Goal: Task Accomplishment & Management: Manage account settings

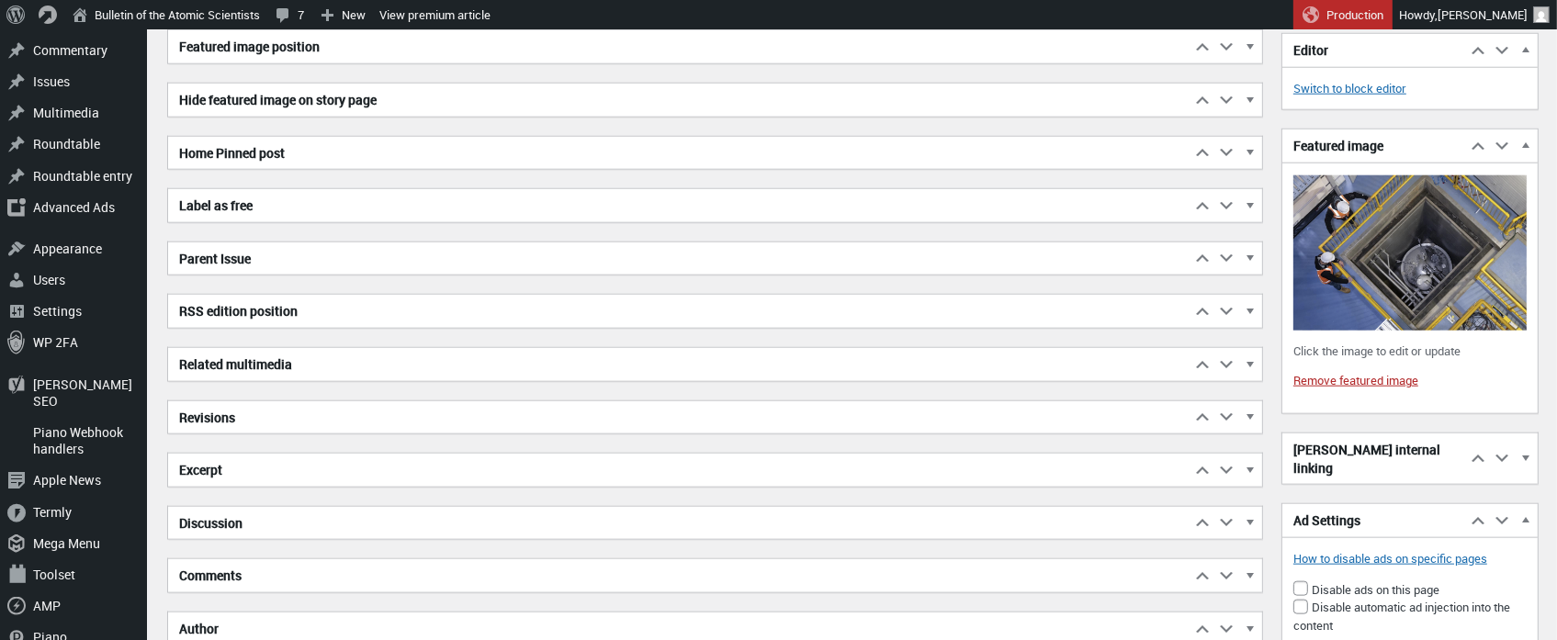
scroll to position [10011, 0]
click at [1253, 202] on span "button" at bounding box center [1250, 210] width 18 height 17
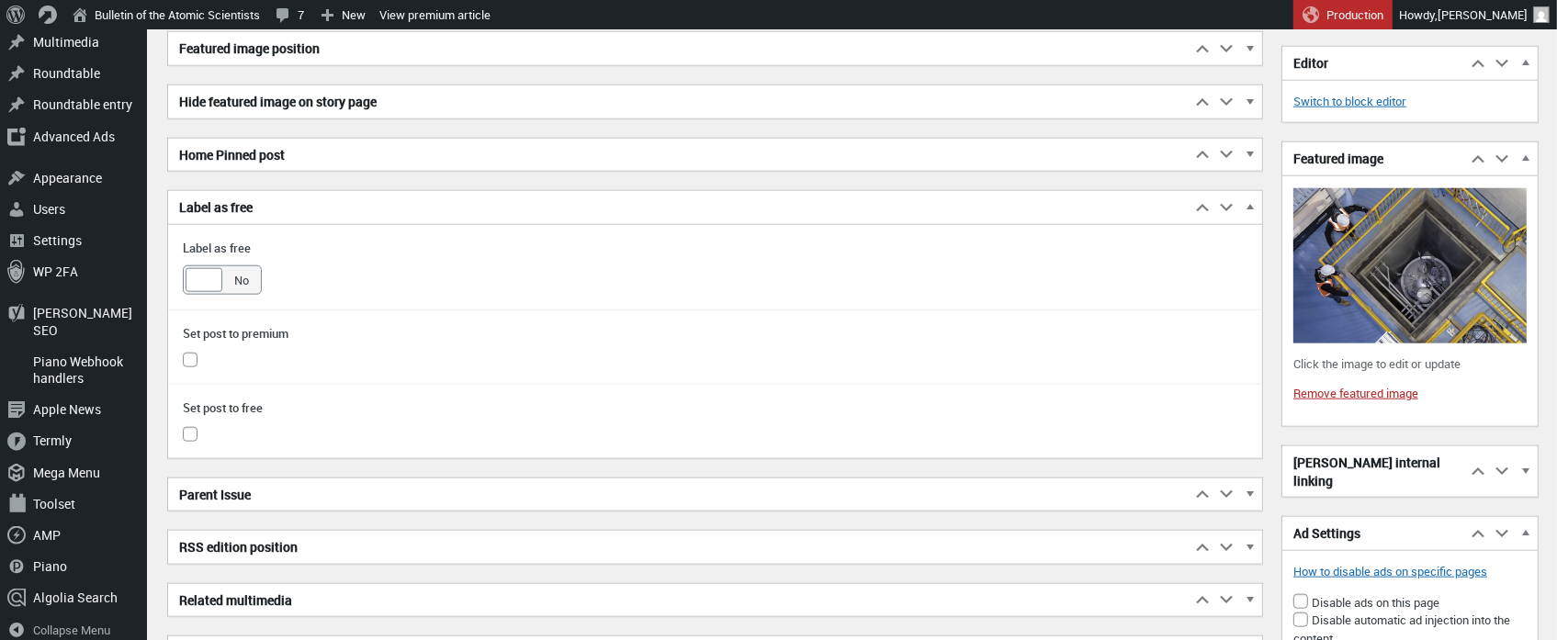
drag, startPoint x: 203, startPoint y: 270, endPoint x: 334, endPoint y: 292, distance: 132.3
click at [203, 270] on div at bounding box center [204, 280] width 37 height 24
click at [198, 271] on input "Yes No" at bounding box center [190, 278] width 15 height 15
checkbox input "true"
click at [190, 427] on input "checkbox" at bounding box center [190, 434] width 15 height 15
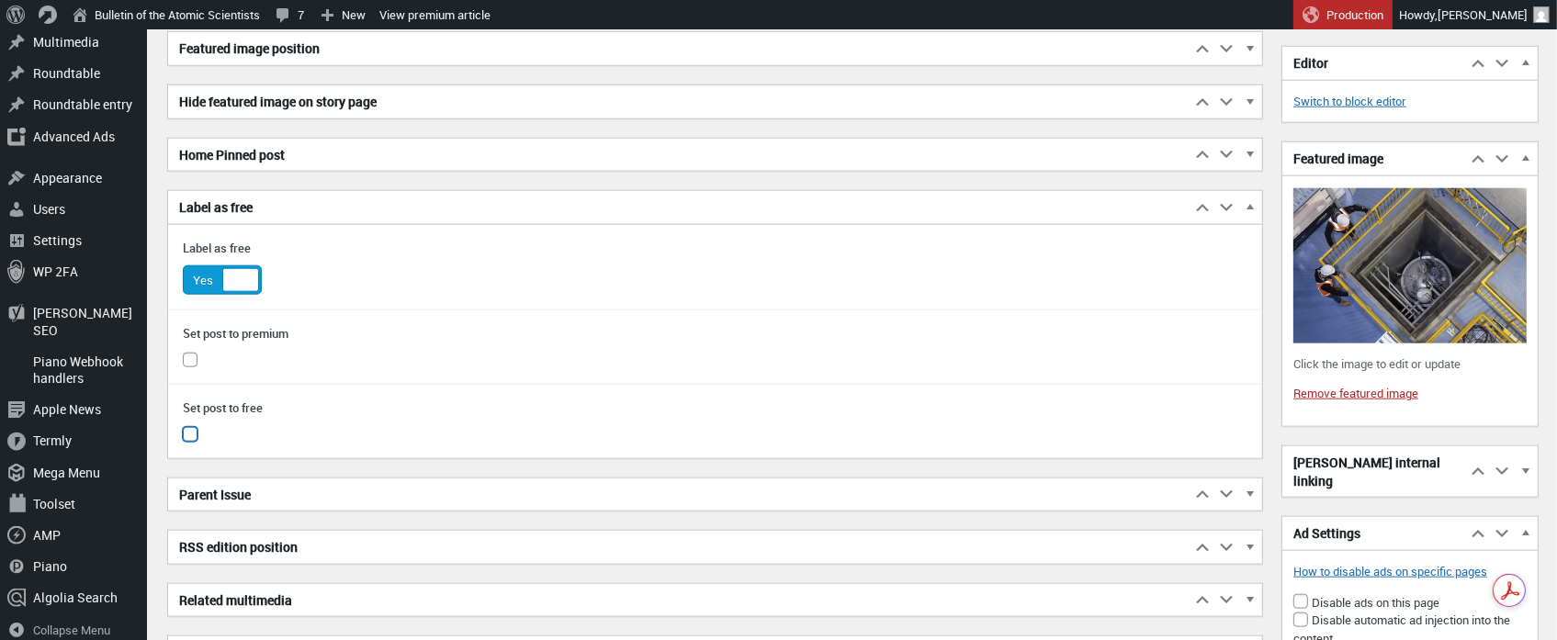
checkbox input "true"
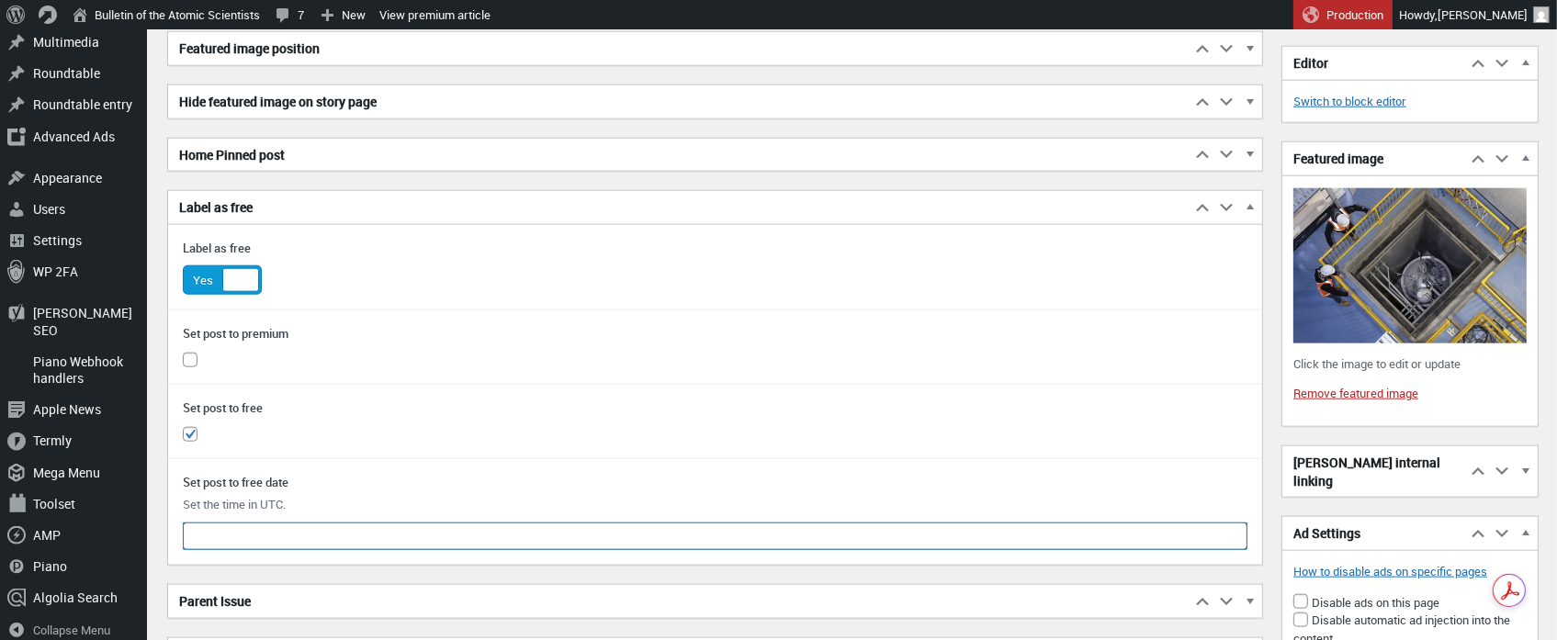
click at [261, 528] on input "text" at bounding box center [715, 537] width 1065 height 28
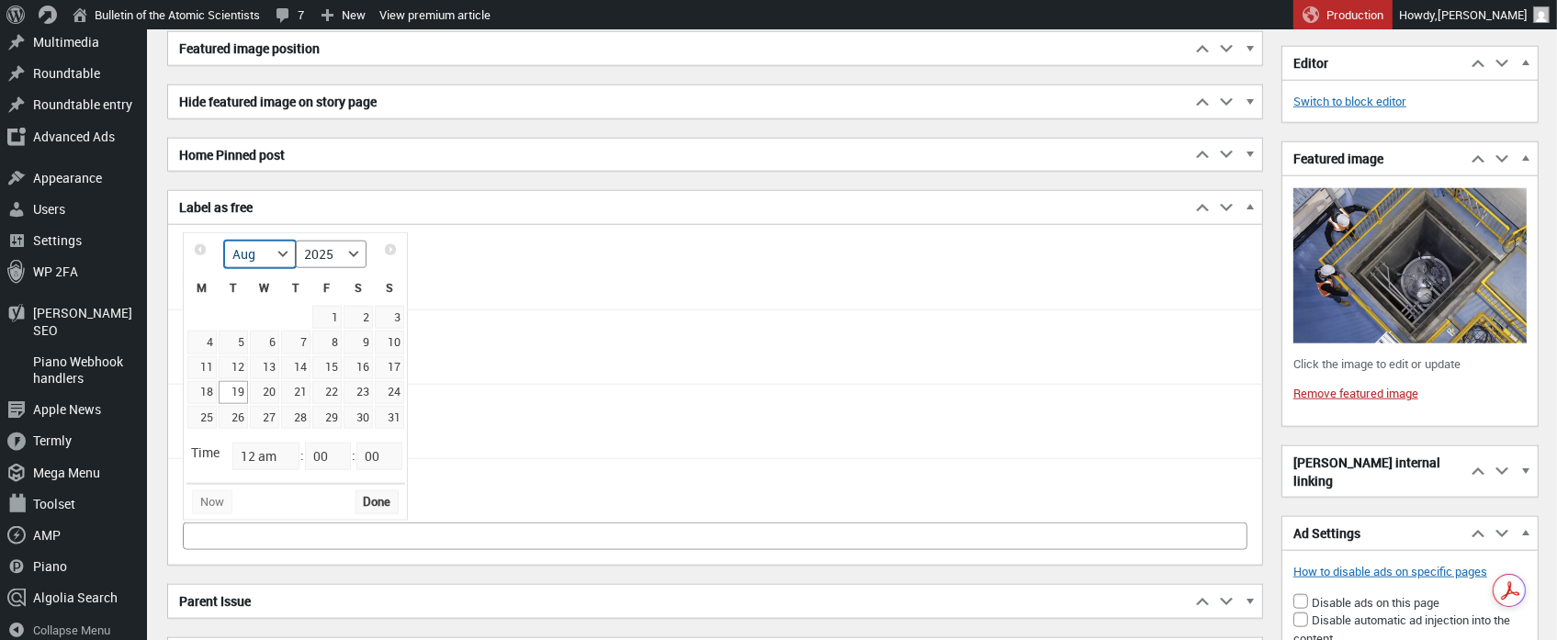
click at [281, 253] on select "Jan Feb Mar Apr May Jun [DATE] Aug Sep Oct Nov Dec" at bounding box center [259, 255] width 71 height 28
click at [263, 413] on link "31" at bounding box center [264, 417] width 29 height 23
type input "[DATE] 12:00 am"
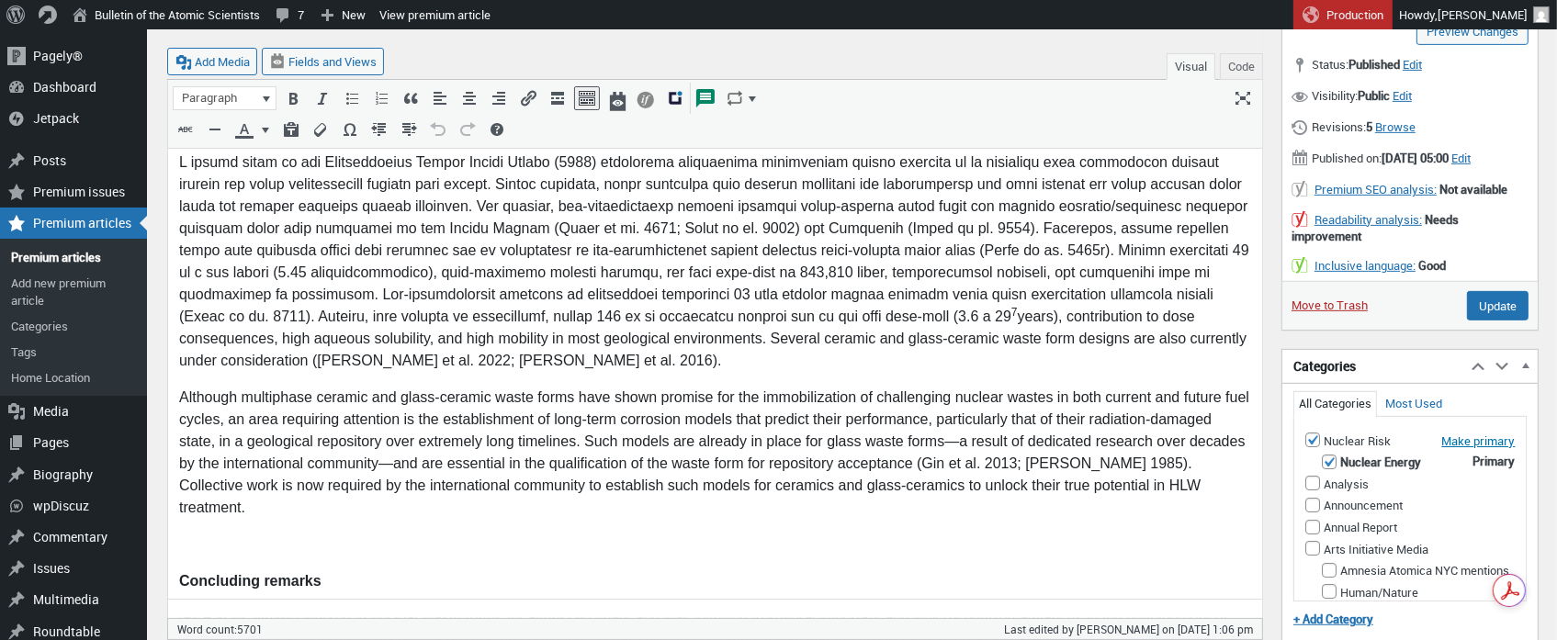
scroll to position [8697, 0]
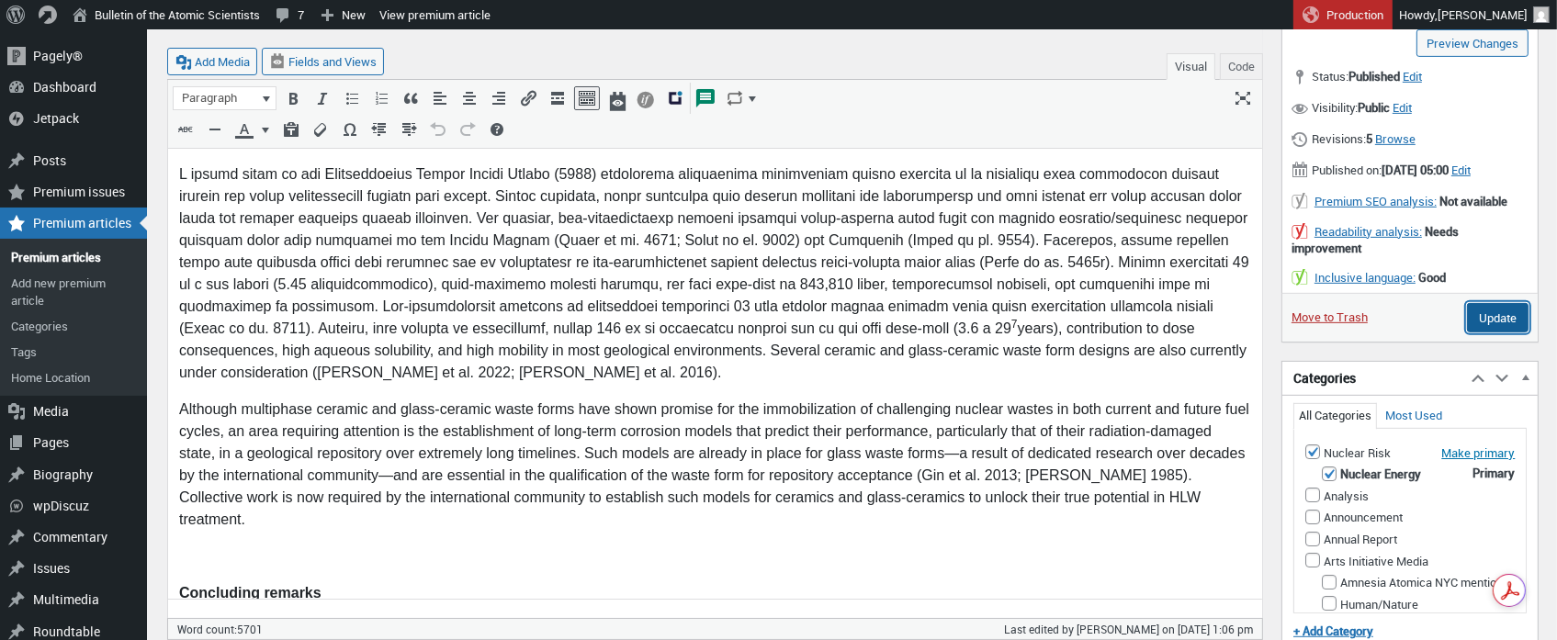
click at [1509, 333] on input "Update" at bounding box center [1498, 317] width 62 height 29
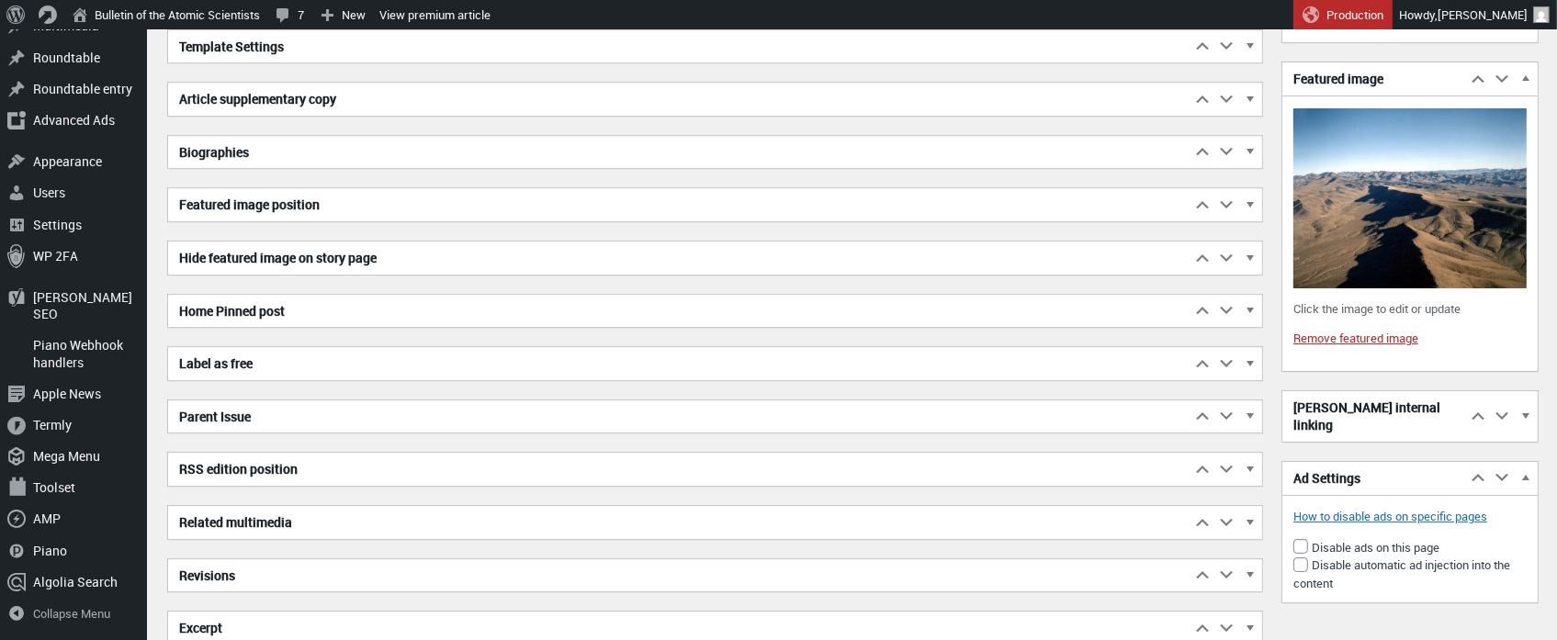
scroll to position [6266, 0]
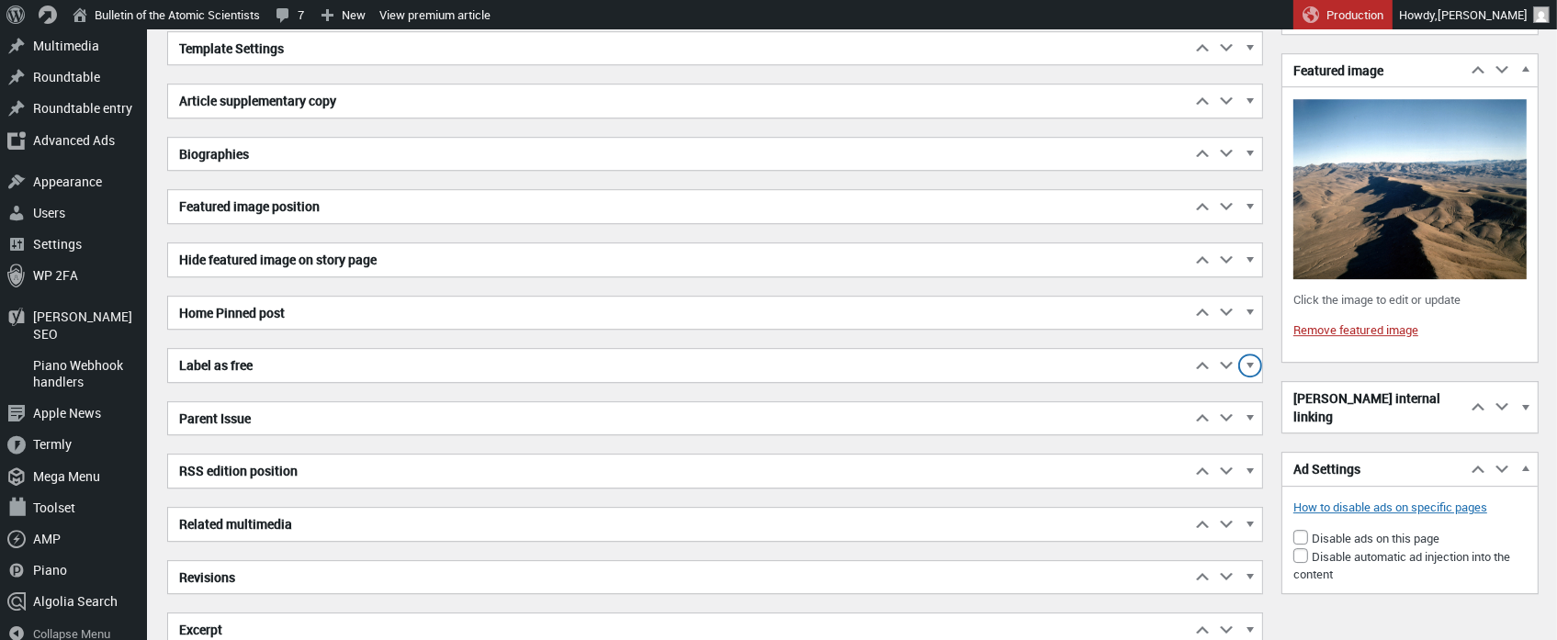
drag, startPoint x: 1249, startPoint y: 358, endPoint x: 1238, endPoint y: 358, distance: 11.0
click at [1249, 360] on span "button" at bounding box center [1250, 368] width 18 height 17
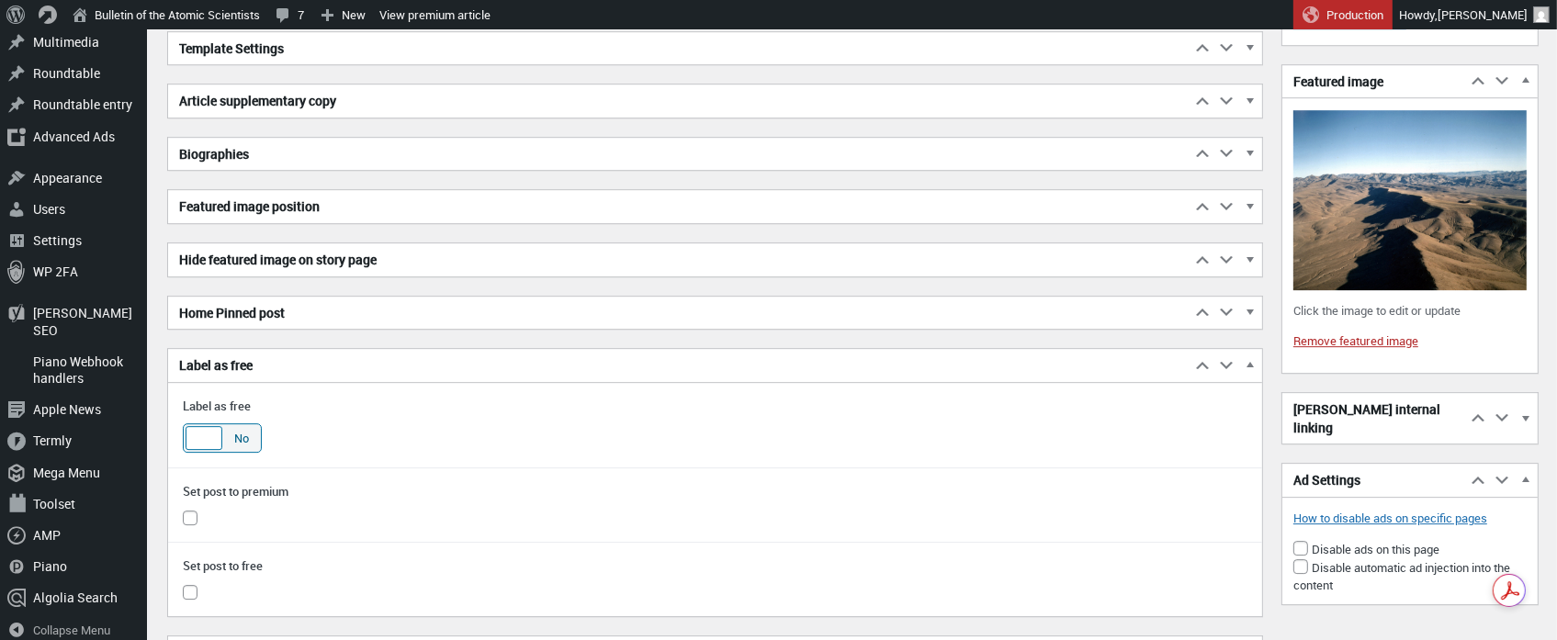
click at [219, 435] on div at bounding box center [204, 438] width 37 height 24
click at [198, 435] on input "Yes No" at bounding box center [190, 436] width 15 height 15
checkbox input "true"
click at [189, 585] on input "checkbox" at bounding box center [190, 592] width 15 height 15
checkbox input "true"
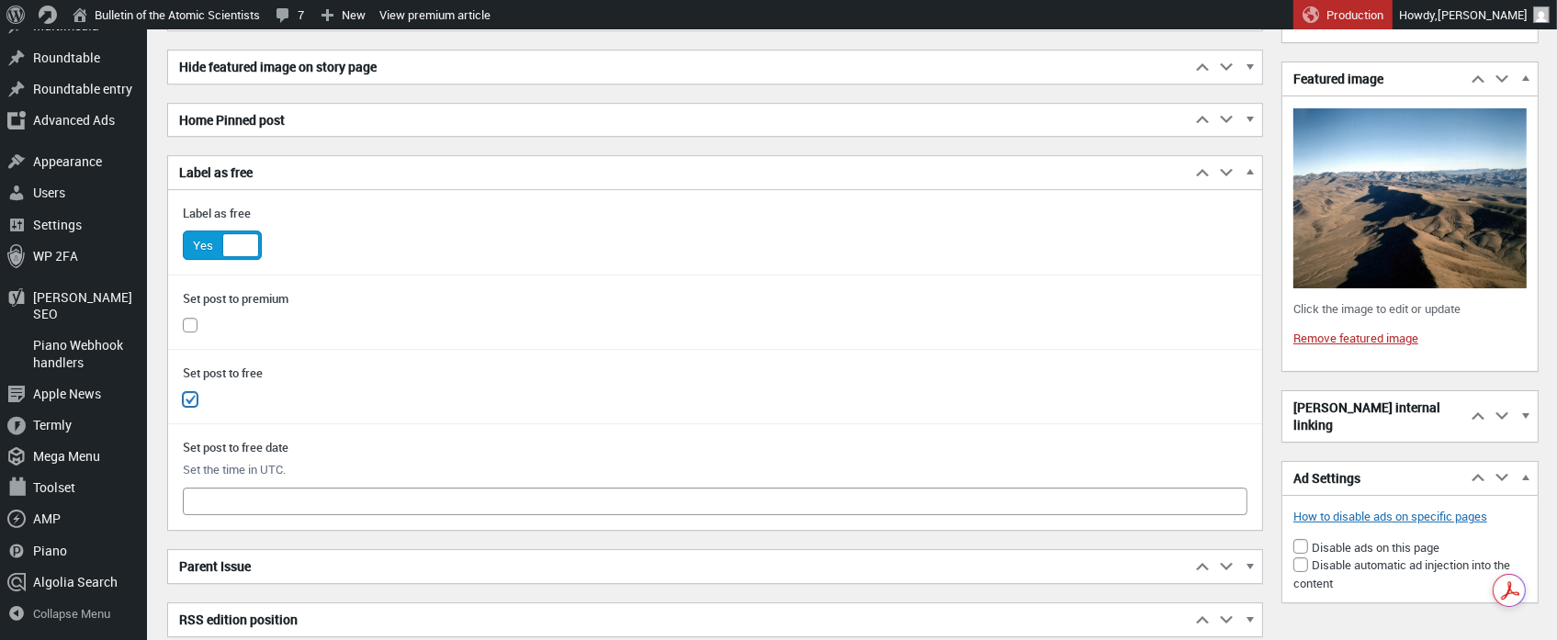
scroll to position [6465, 0]
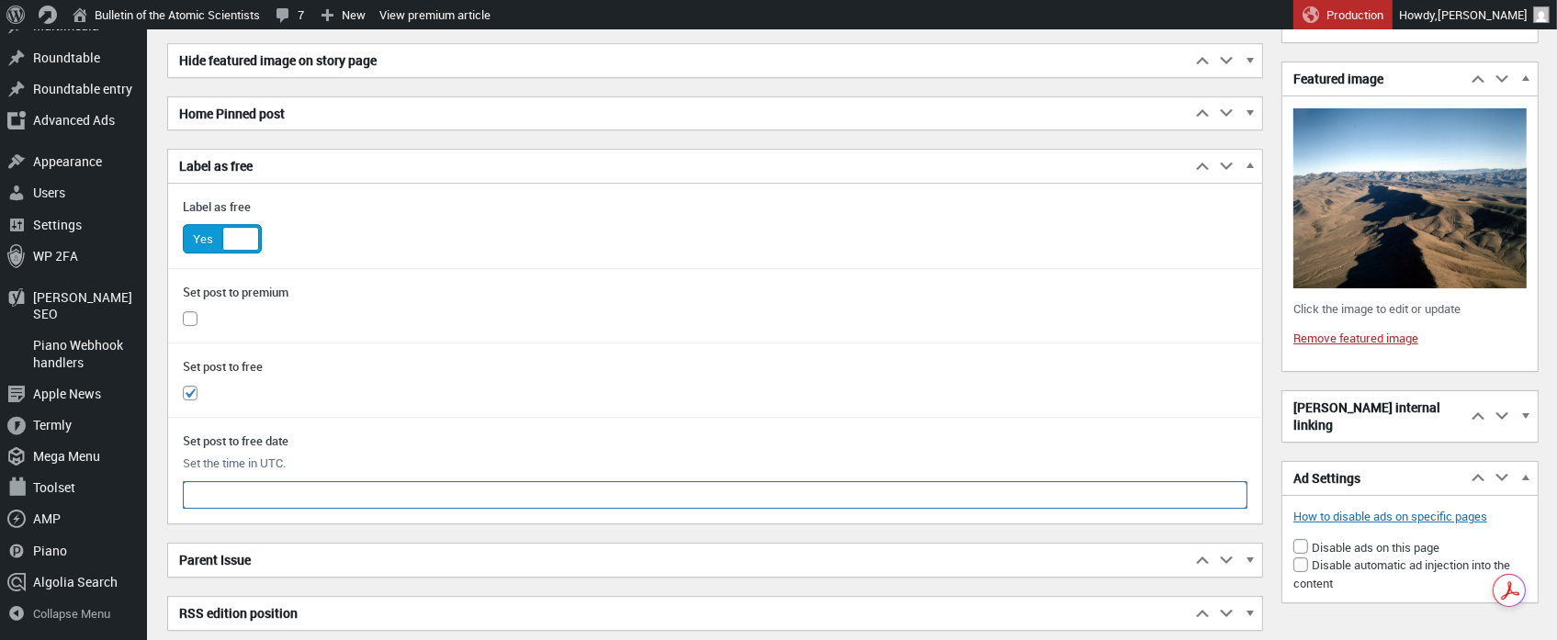
click at [242, 483] on input "text" at bounding box center [715, 495] width 1065 height 28
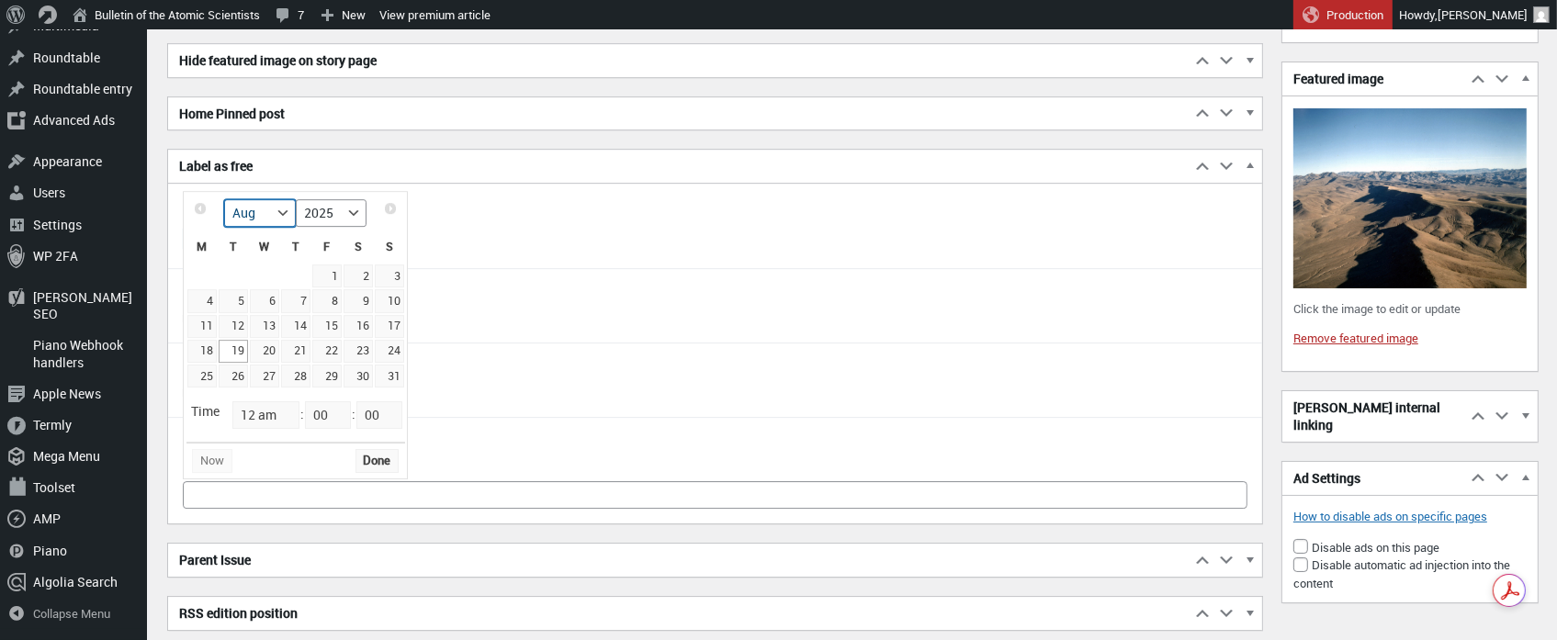
click at [282, 209] on select "Jan Feb Mar Apr May Jun [DATE] Aug Sep Oct Nov Dec" at bounding box center [259, 213] width 71 height 28
click at [270, 368] on link "31" at bounding box center [264, 376] width 29 height 23
type input "[DATE] 12:00 am"
click at [379, 457] on button "Done" at bounding box center [378, 461] width 44 height 24
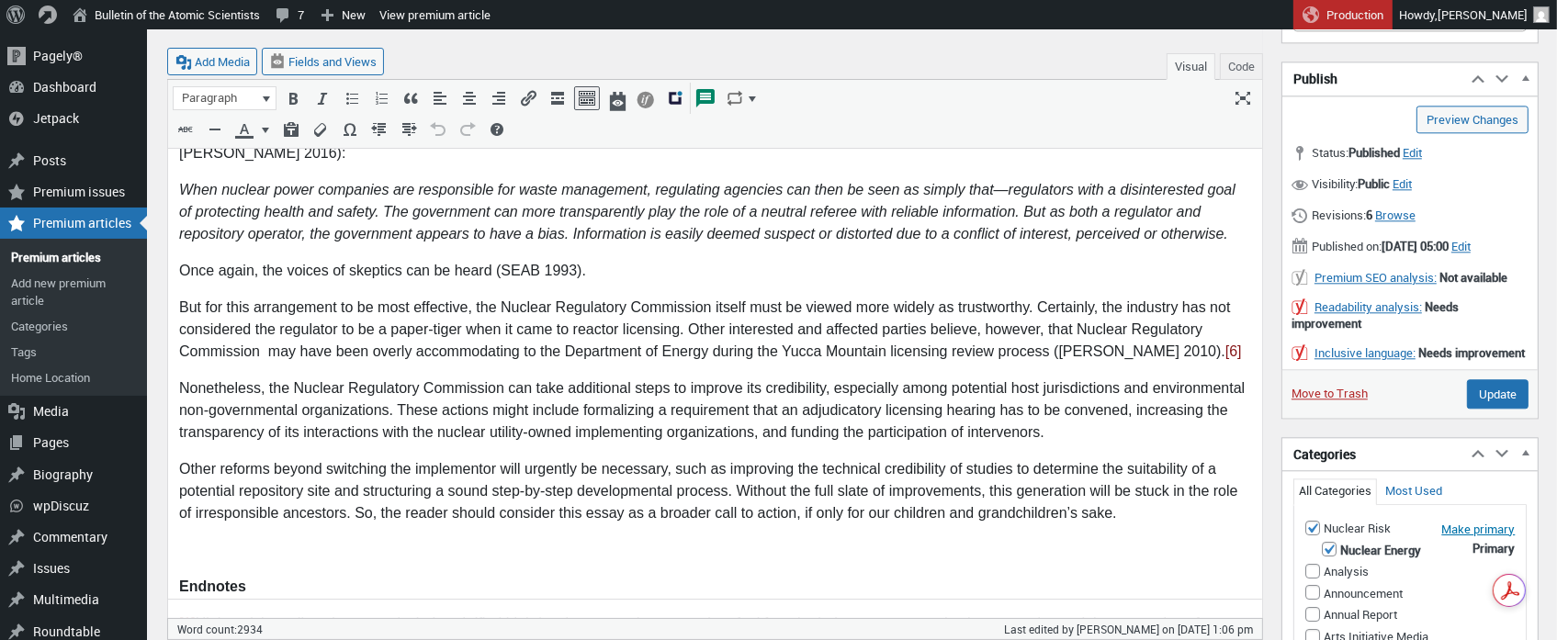
scroll to position [5018, 0]
click at [1503, 411] on input "Update" at bounding box center [1498, 395] width 62 height 29
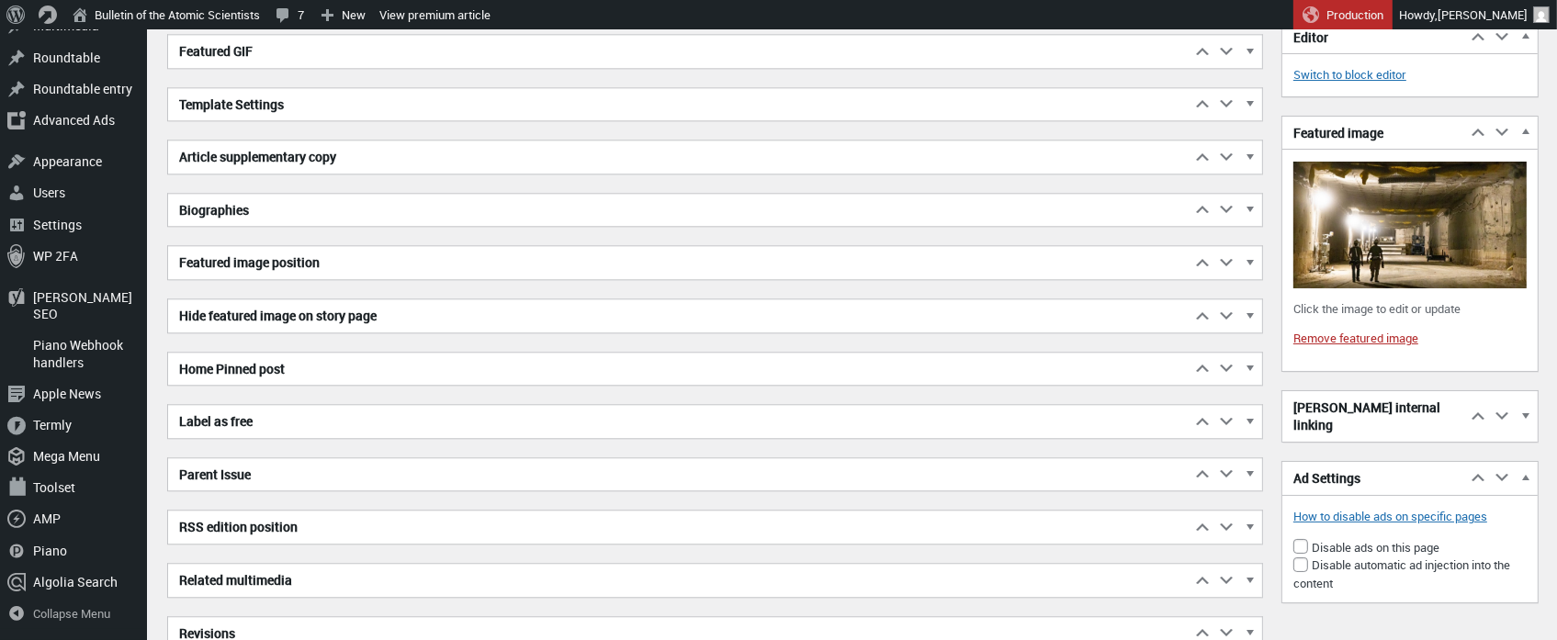
scroll to position [5218, 0]
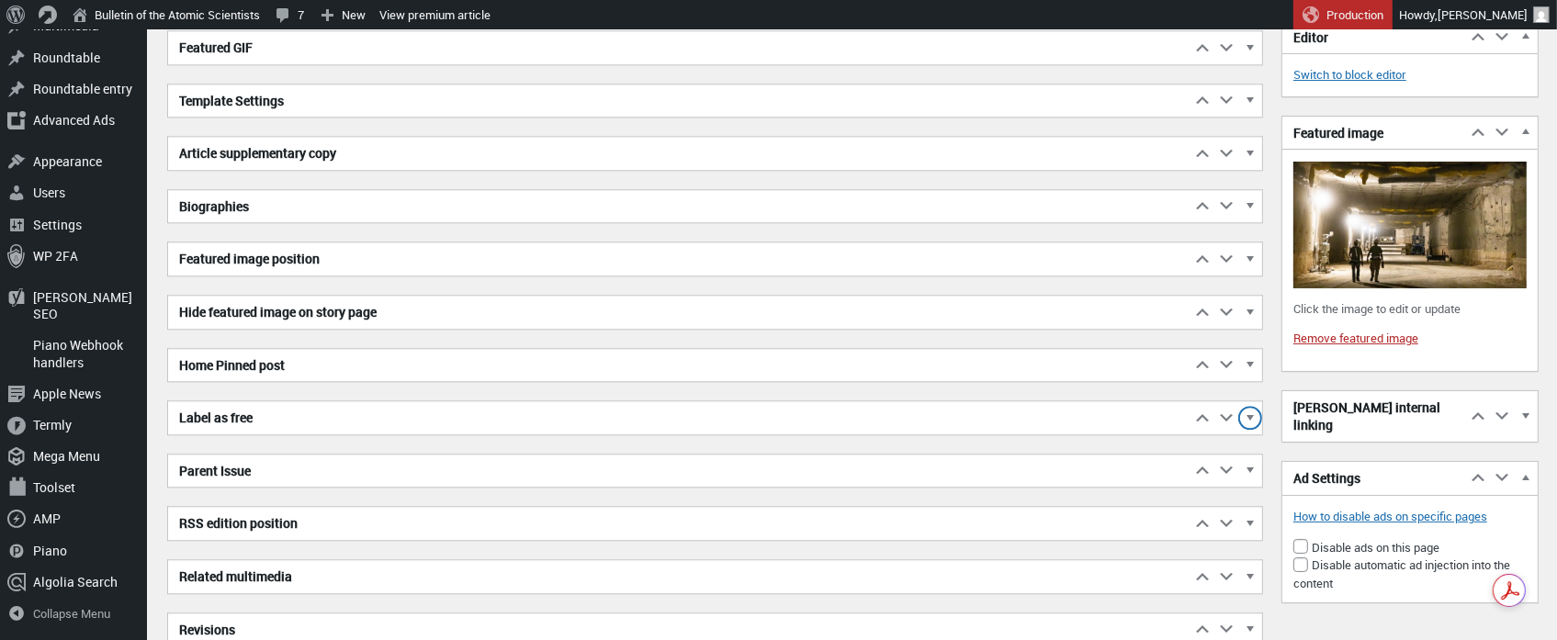
click at [1252, 413] on span "button" at bounding box center [1250, 421] width 18 height 17
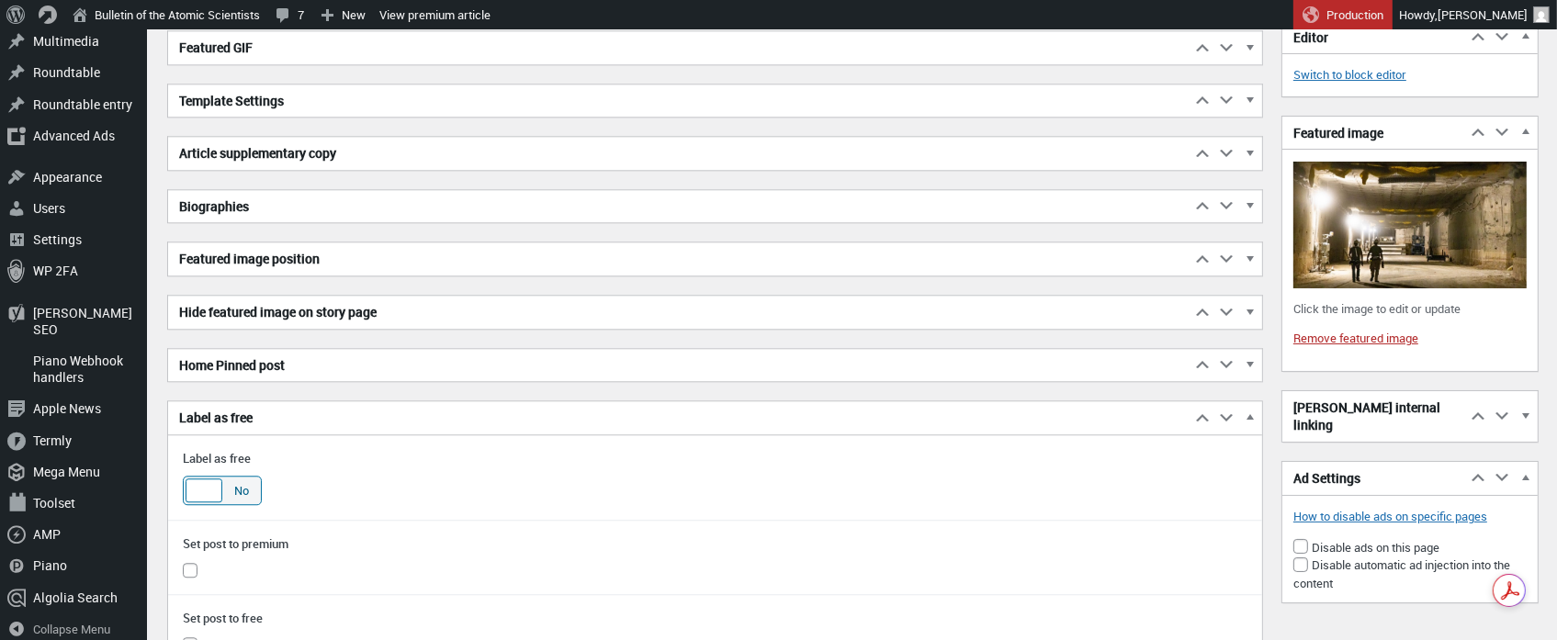
click at [201, 479] on div at bounding box center [204, 491] width 37 height 24
click at [198, 481] on input "Yes No" at bounding box center [190, 488] width 15 height 15
checkbox input "true"
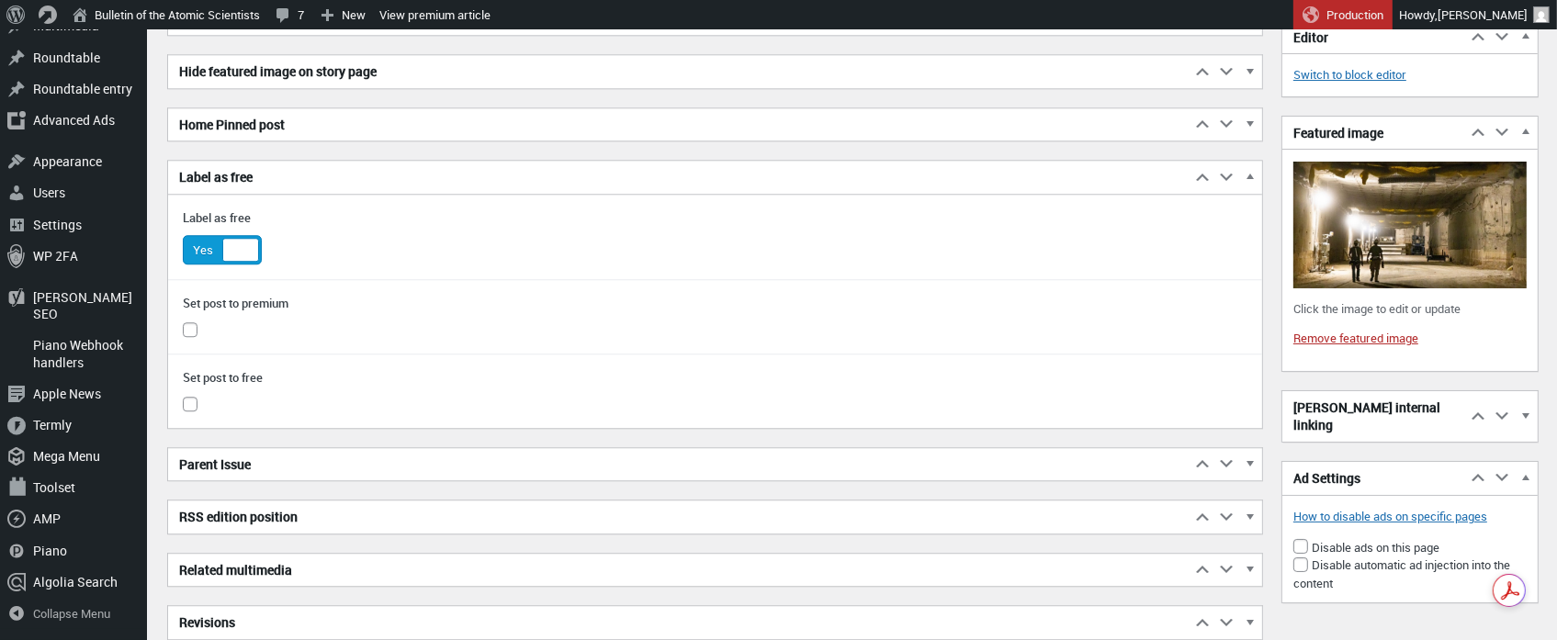
scroll to position [5467, 0]
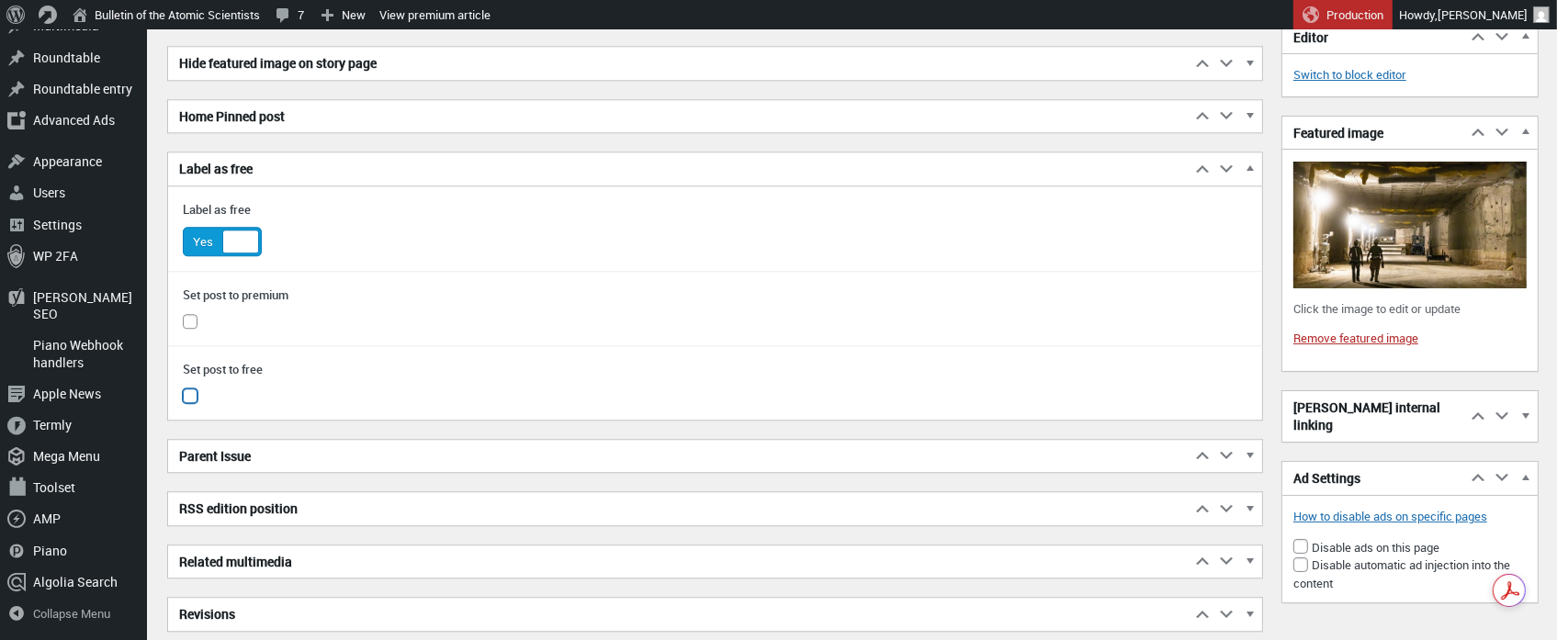
click at [188, 389] on input "checkbox" at bounding box center [190, 396] width 15 height 15
checkbox input "true"
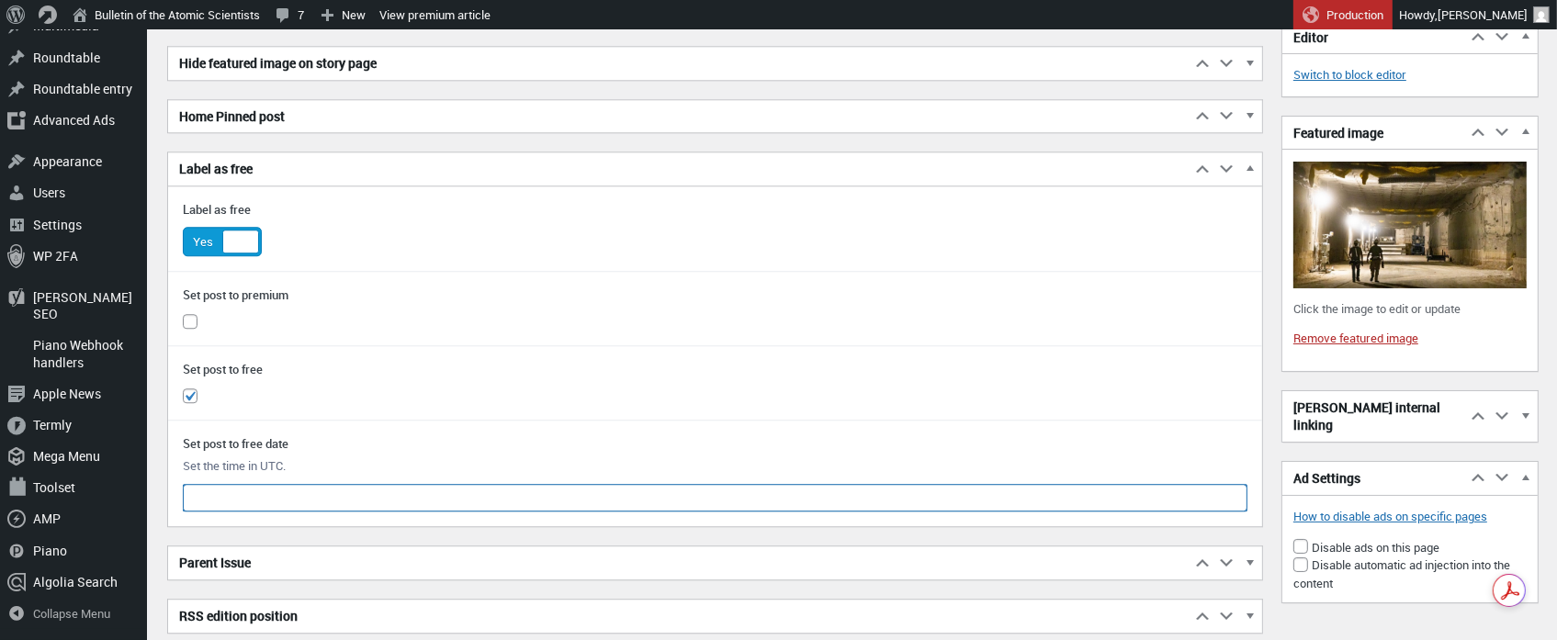
click at [211, 484] on input "text" at bounding box center [715, 498] width 1065 height 28
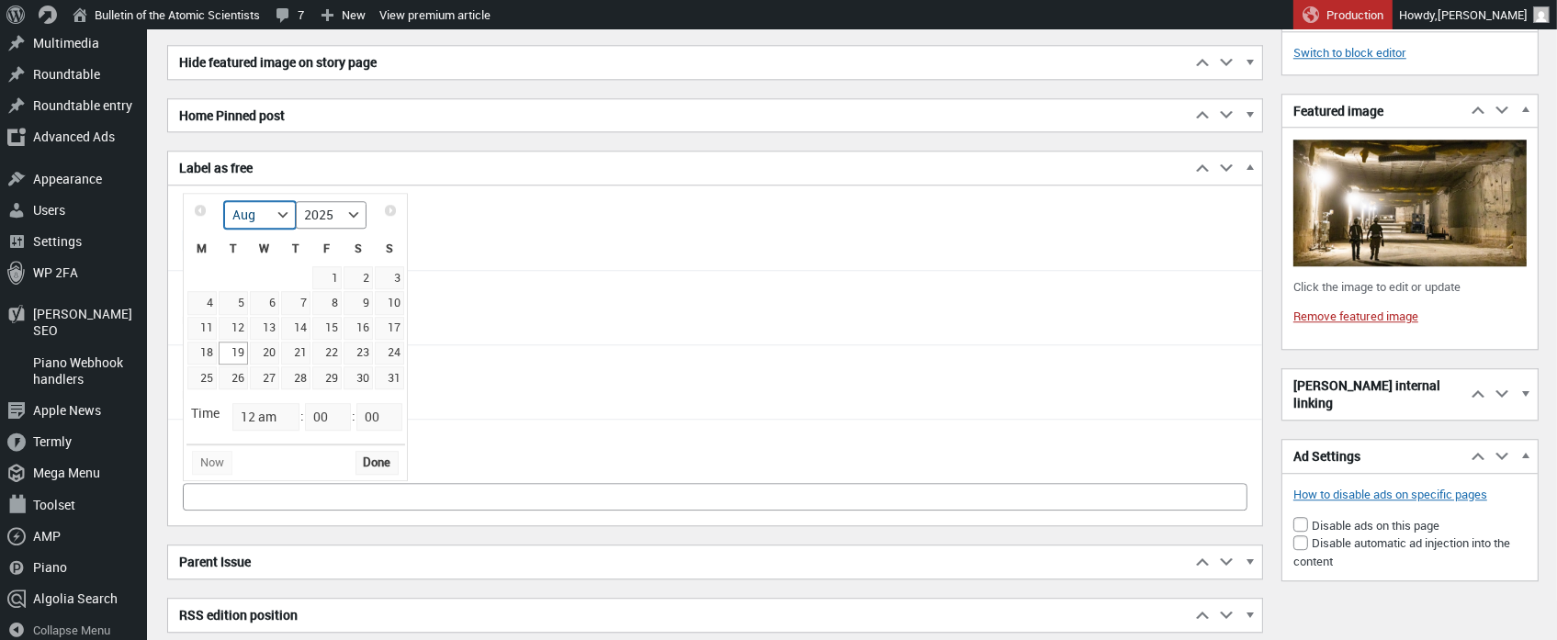
click at [282, 213] on select "Jan Feb Mar Apr May Jun [DATE] Aug Sep Oct Nov Dec" at bounding box center [259, 215] width 71 height 28
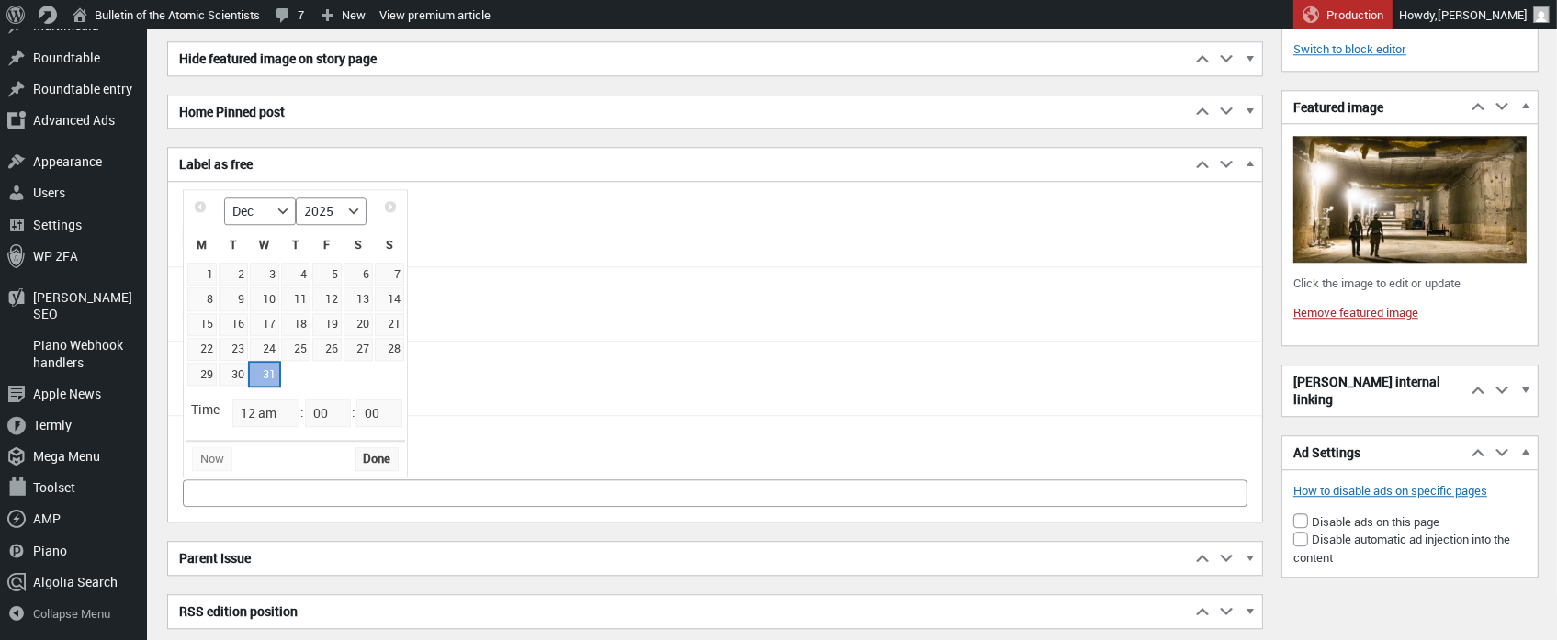
click at [269, 375] on link "31" at bounding box center [264, 374] width 29 height 23
type input "[DATE] 12:00 am"
drag, startPoint x: 385, startPoint y: 458, endPoint x: 440, endPoint y: 460, distance: 55.2
click at [385, 458] on button "Done" at bounding box center [378, 459] width 44 height 24
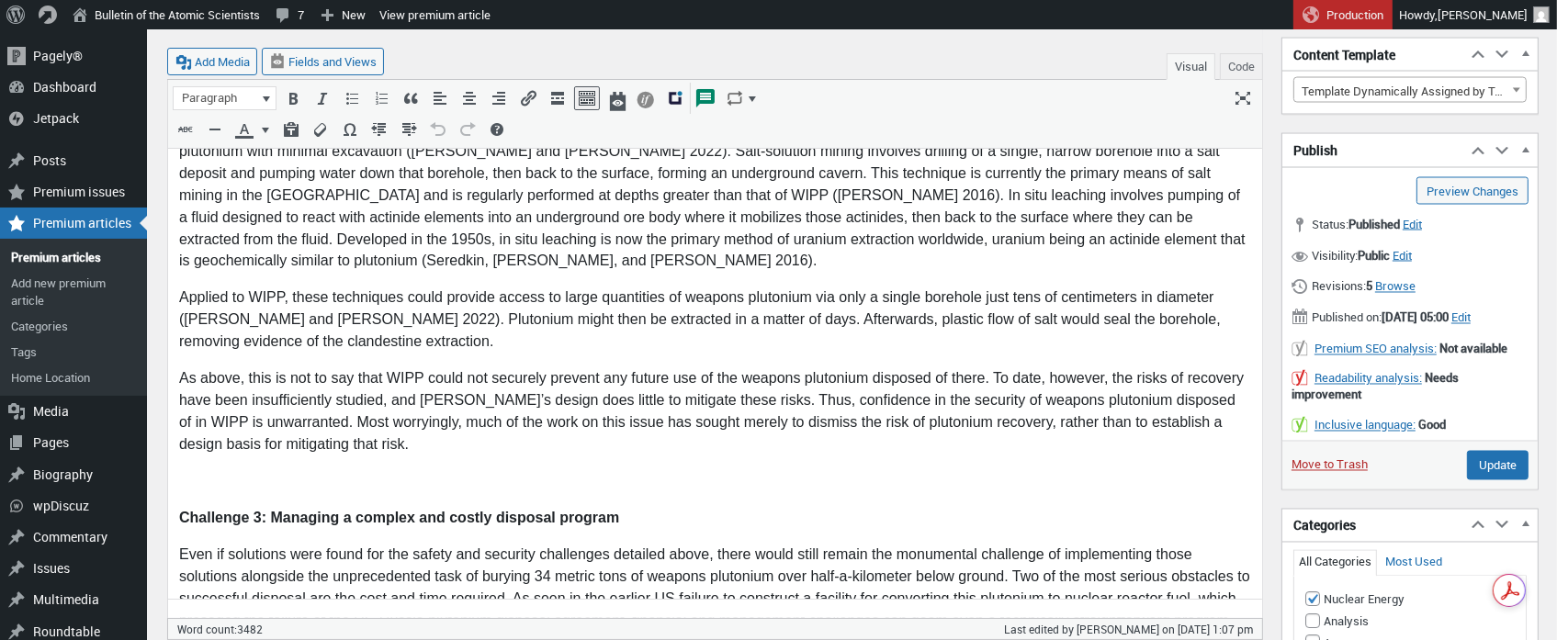
scroll to position [3605, 0]
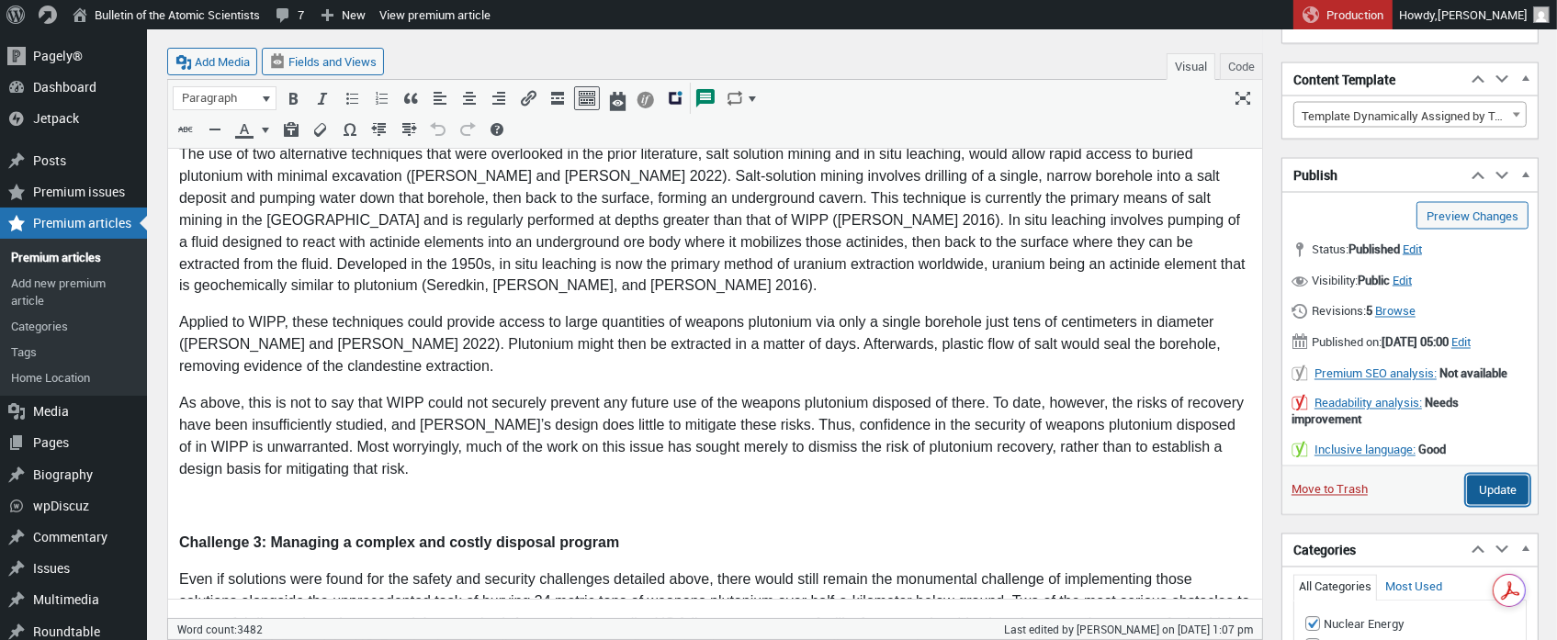
click at [1491, 501] on input "Update" at bounding box center [1498, 490] width 62 height 29
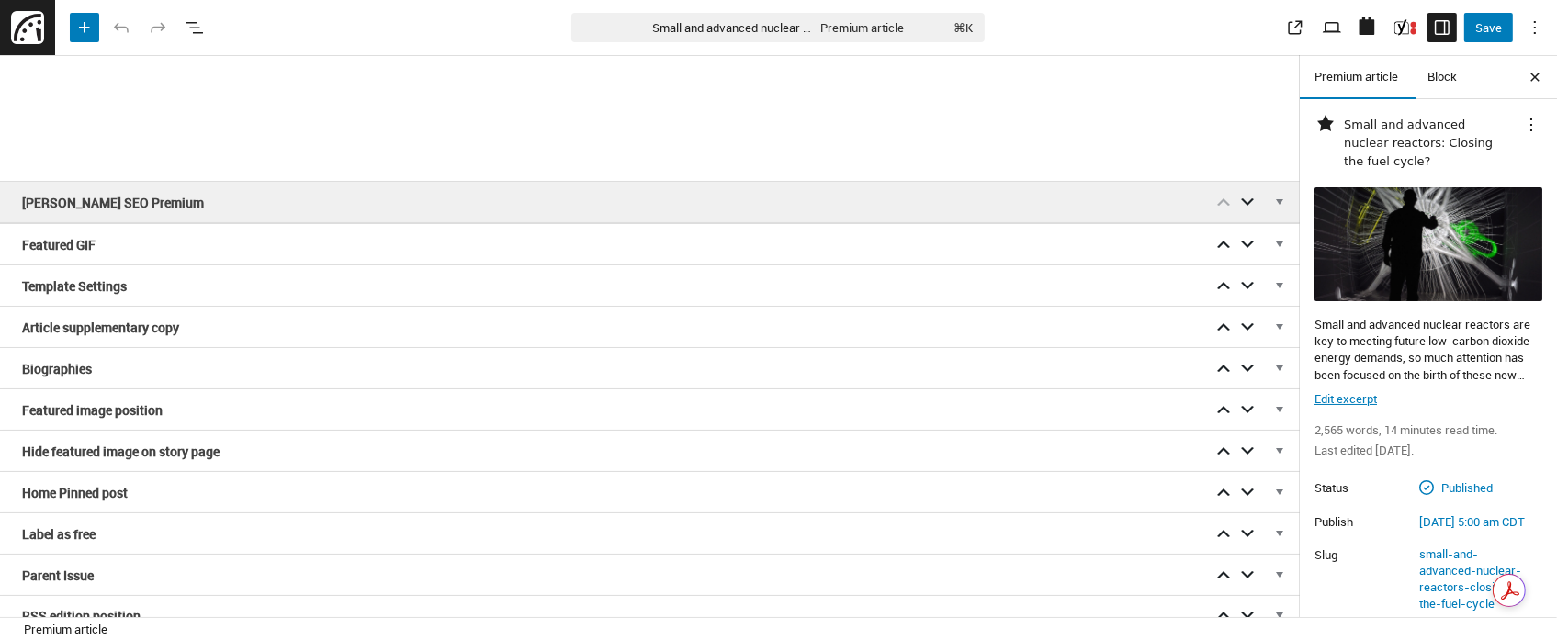
scroll to position [3380, 0]
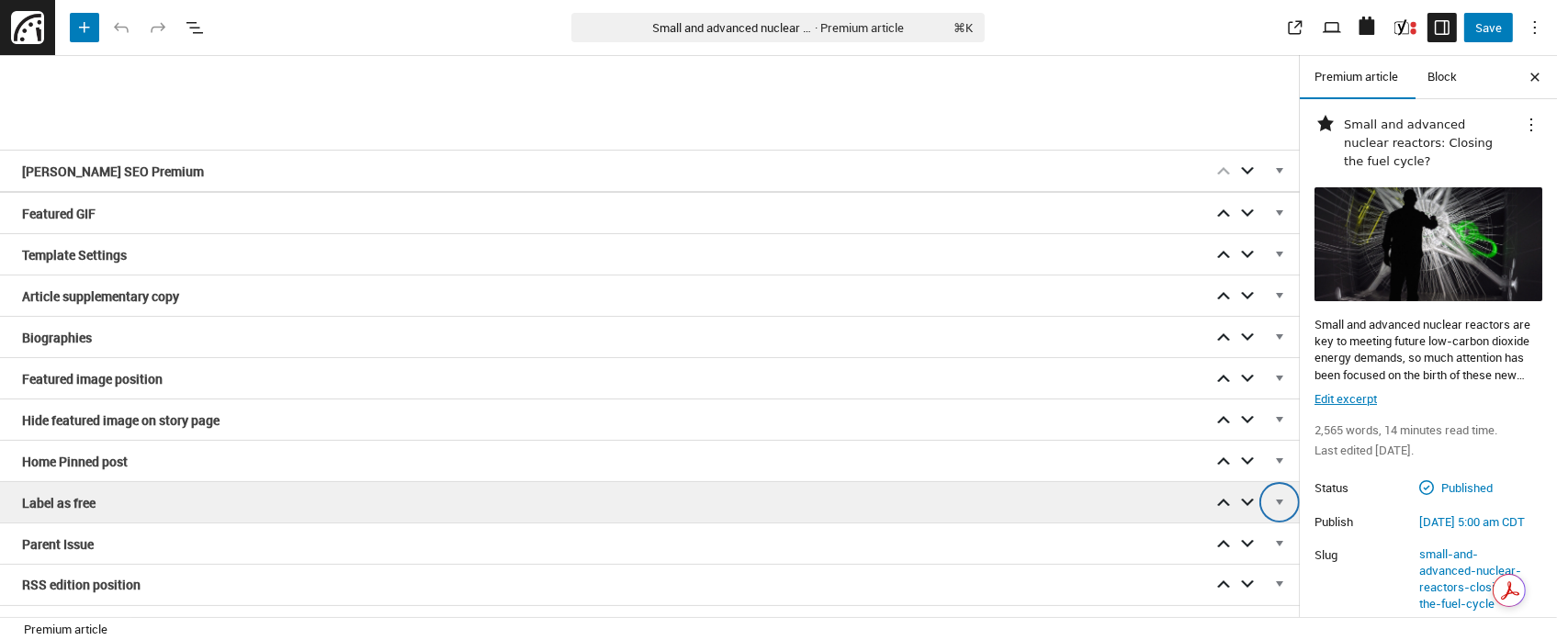
click at [1282, 497] on span "Editor content" at bounding box center [1280, 505] width 18 height 17
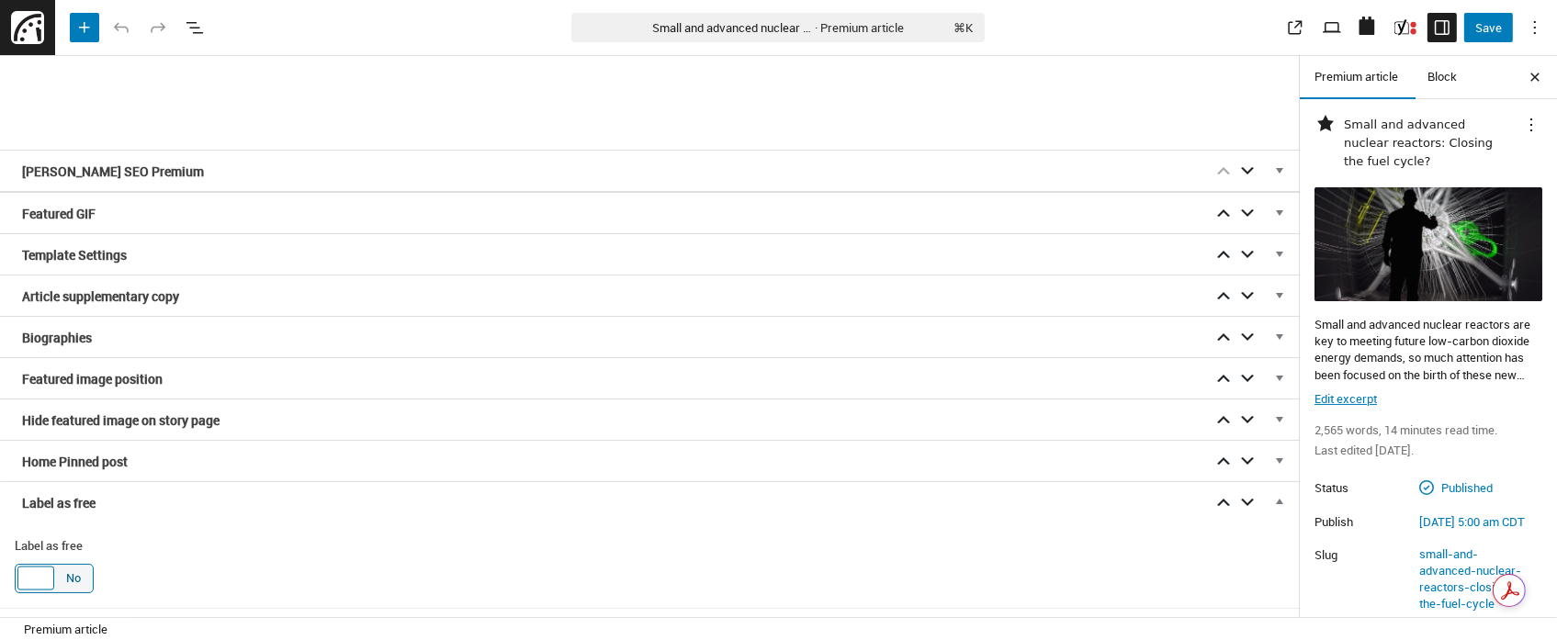
click at [47, 567] on div "Editor content" at bounding box center [35, 579] width 37 height 24
click at [29, 570] on input "Yes No" at bounding box center [22, 577] width 15 height 15
checkbox input "true"
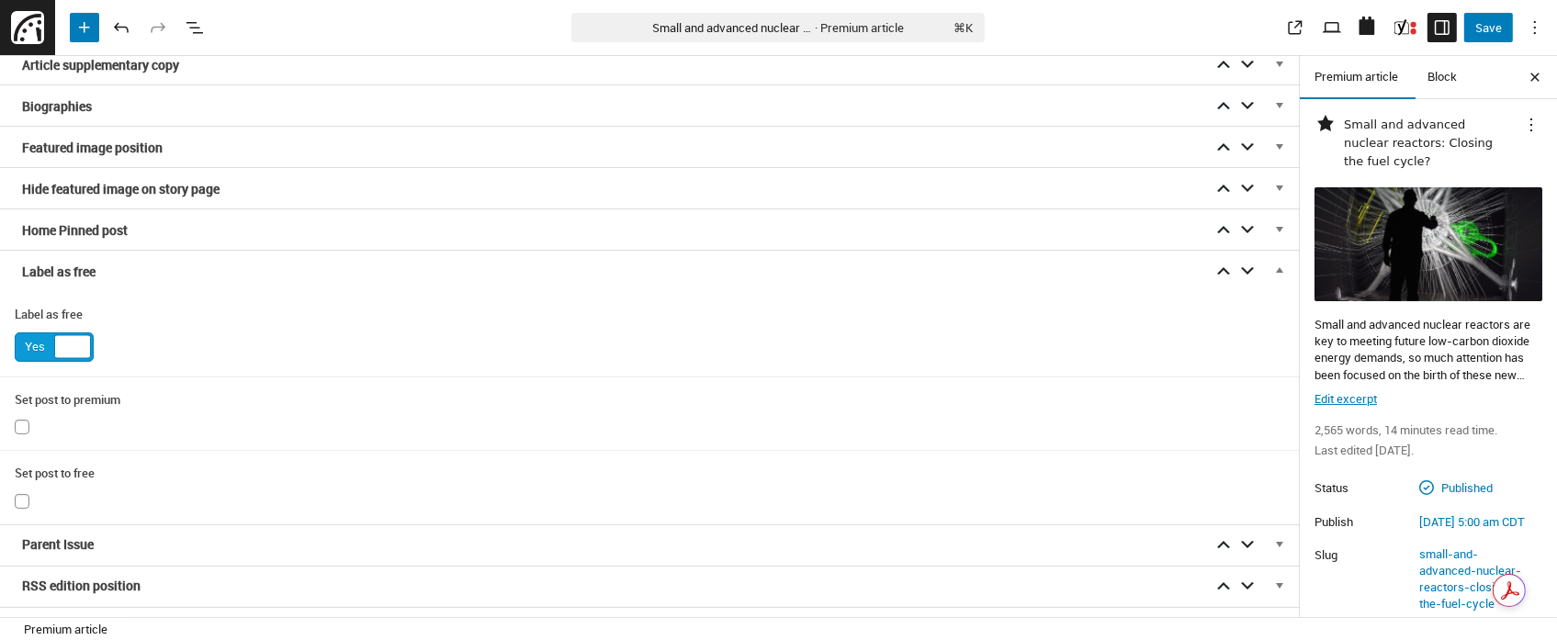
scroll to position [3594, 0]
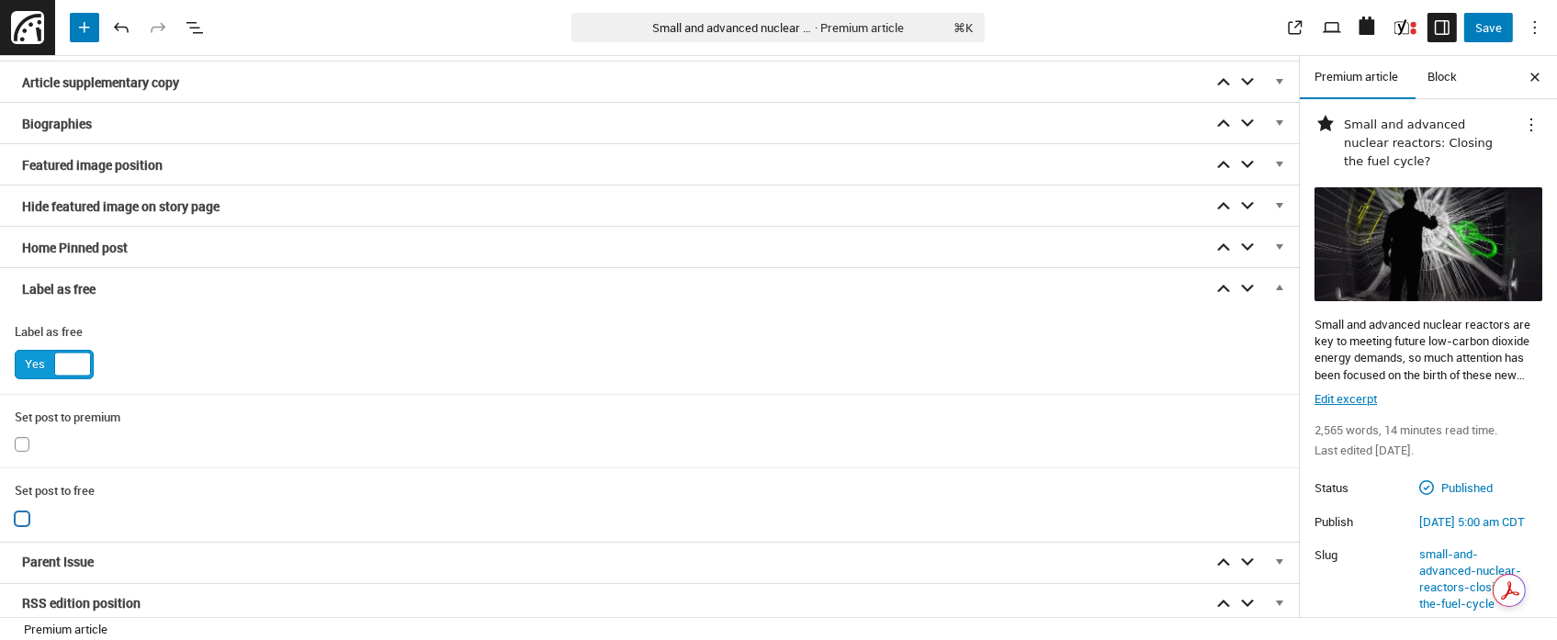
click at [21, 512] on input "Editor content" at bounding box center [22, 519] width 15 height 15
checkbox input "true"
click at [26, 607] on input "Editor content" at bounding box center [650, 621] width 1271 height 28
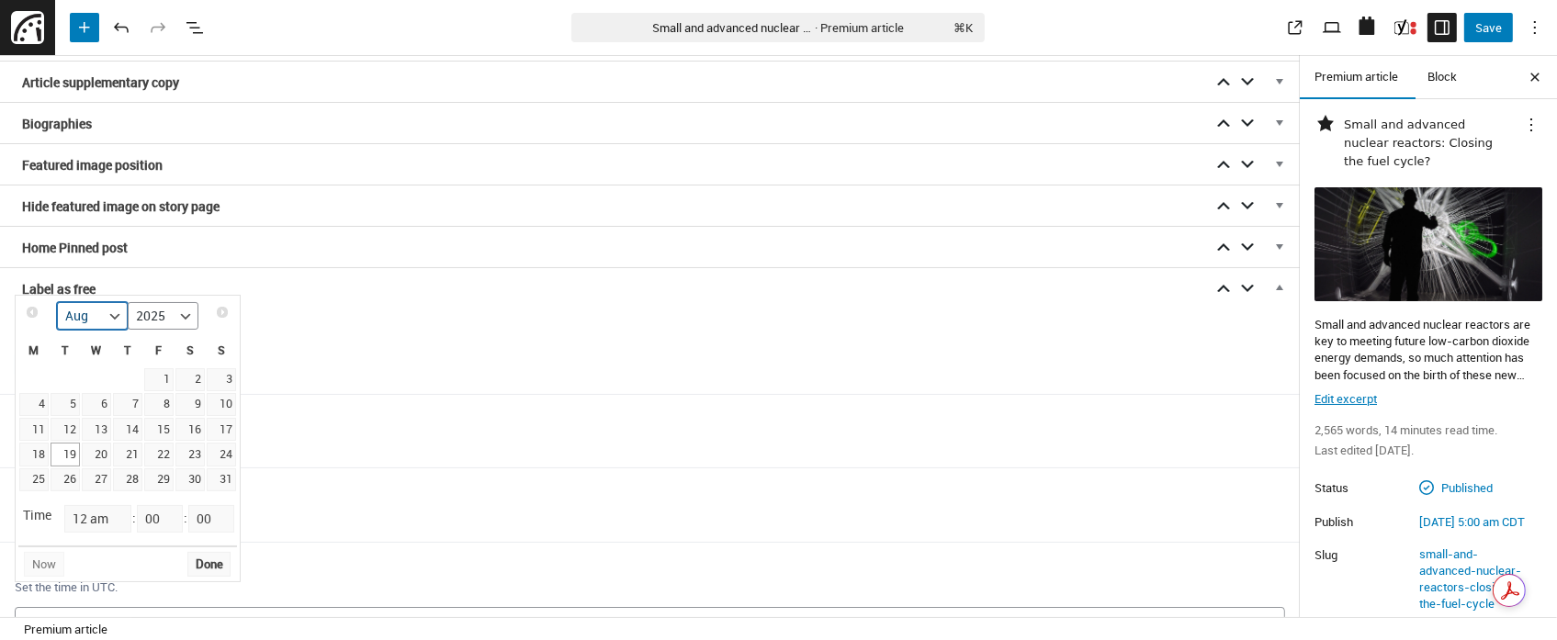
click at [117, 314] on select "Jan Feb Mar Apr May Jun [DATE] Aug Sep Oct Nov Dec" at bounding box center [92, 316] width 71 height 28
click at [110, 484] on link "31" at bounding box center [96, 480] width 29 height 23
type input "[DATE] 12:00 am"
click at [199, 558] on button "Done" at bounding box center [209, 564] width 44 height 24
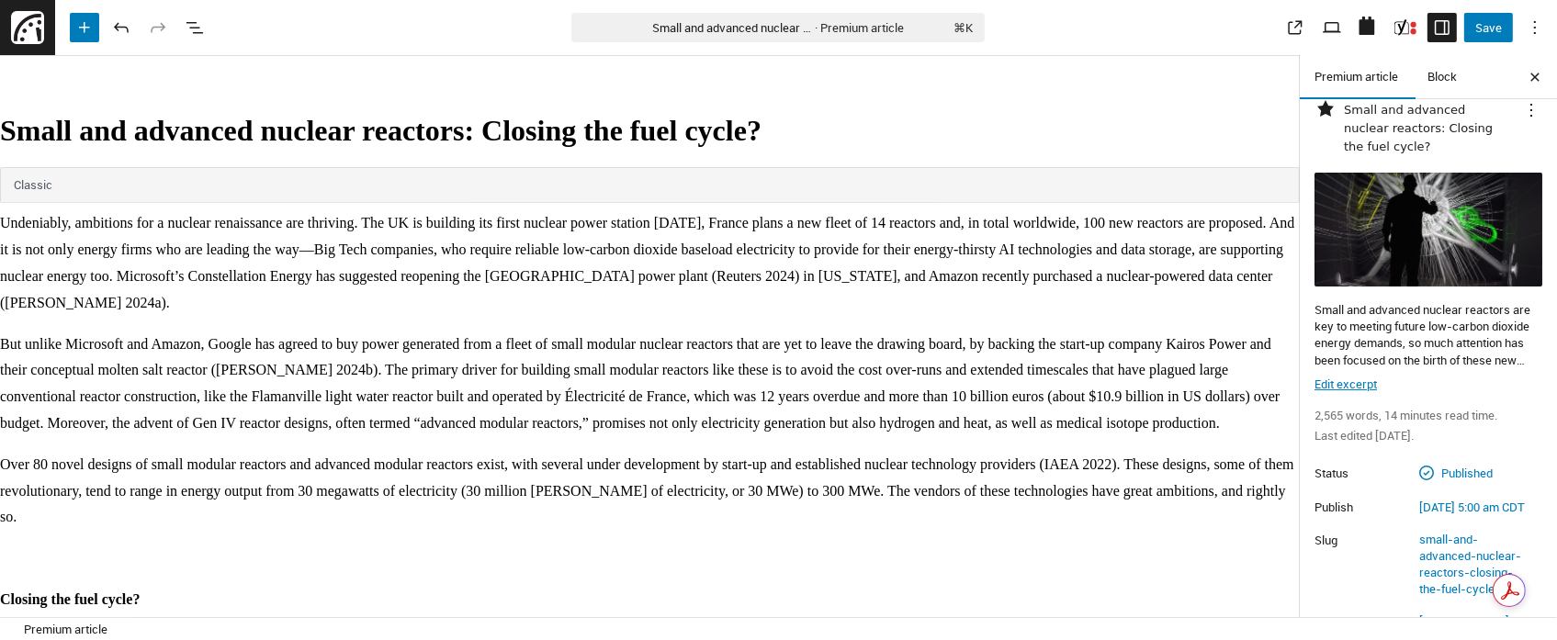
scroll to position [0, 0]
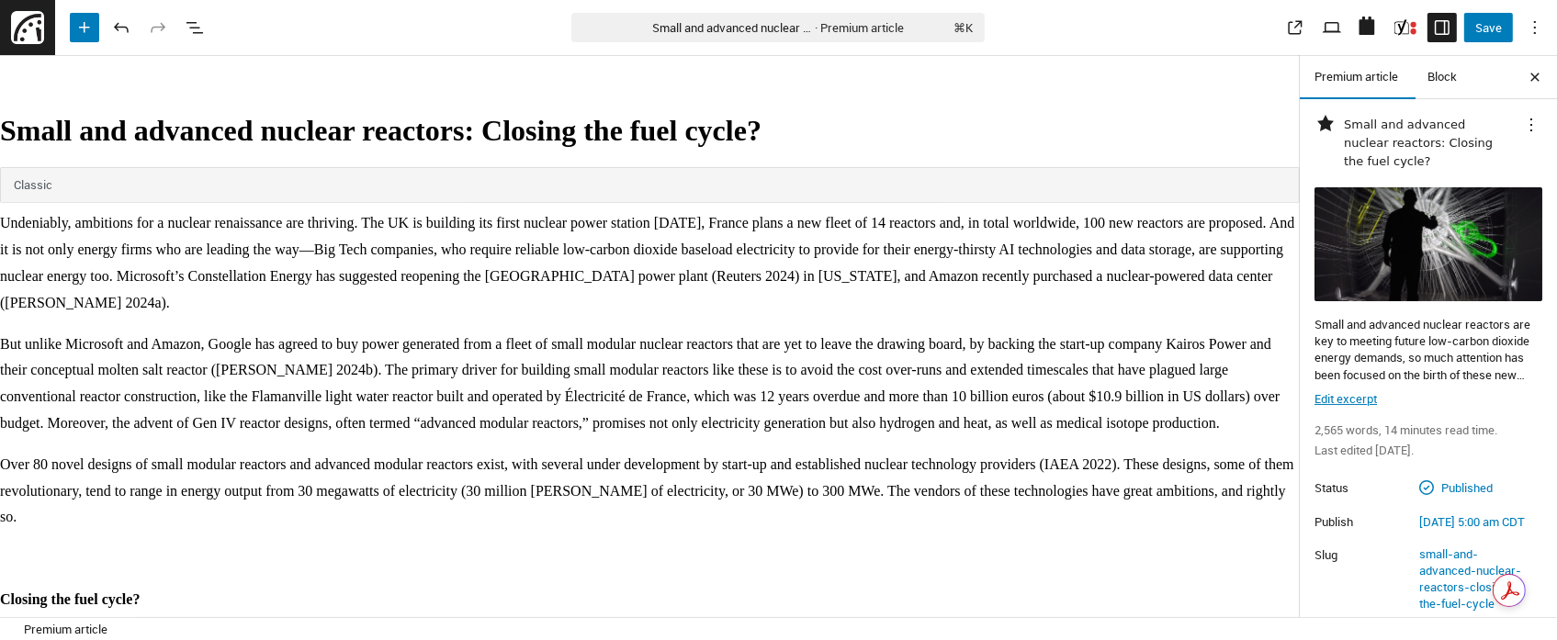
click at [650, 394] on p "But unlike Microsoft and Amazon, Google has agreed to buy power generated from …" at bounding box center [650, 385] width 1300 height 106
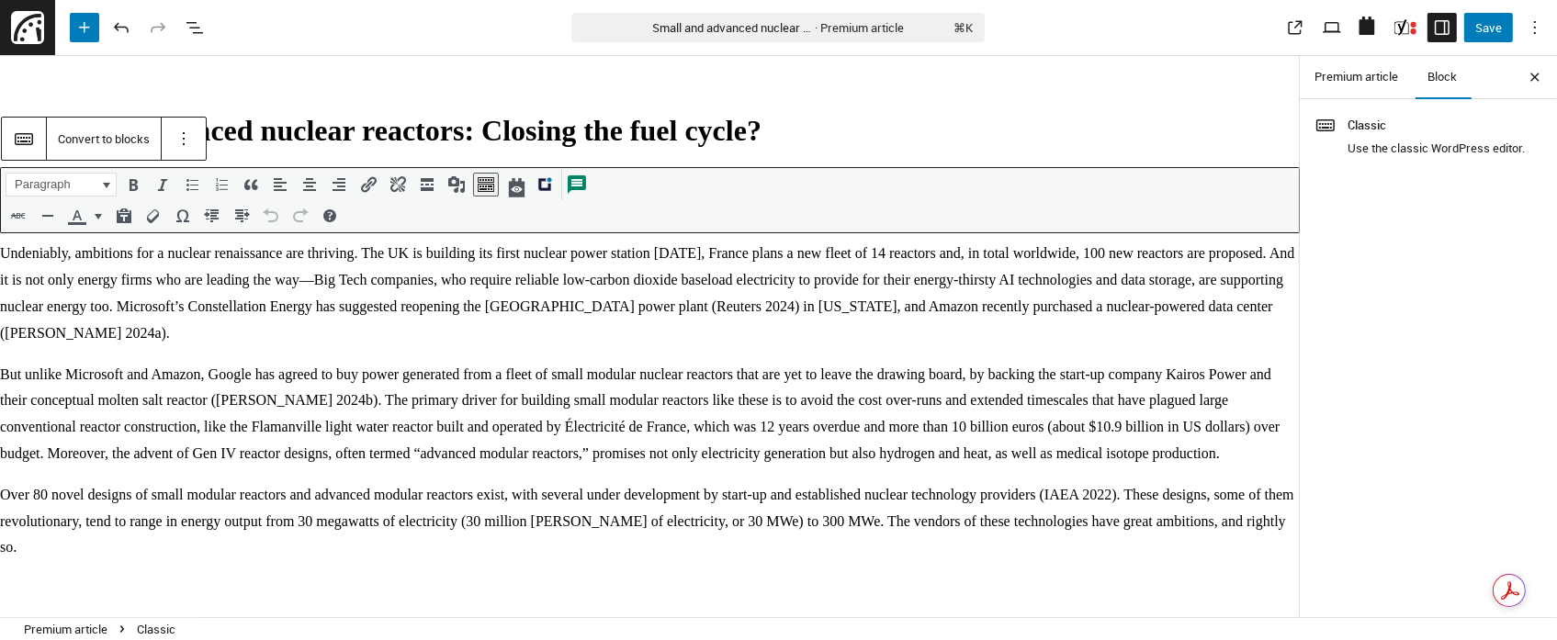
drag, startPoint x: 1430, startPoint y: 137, endPoint x: 1358, endPoint y: 131, distance: 72.8
click at [1430, 137] on div "Classic Use the classic WordPress editor." at bounding box center [1436, 135] width 177 height 42
click at [1360, 123] on span "Classic" at bounding box center [1367, 125] width 39 height 22
click at [1326, 120] on icon "Editor settings" at bounding box center [1326, 125] width 22 height 22
click at [1327, 120] on icon "Editor settings" at bounding box center [1326, 125] width 22 height 22
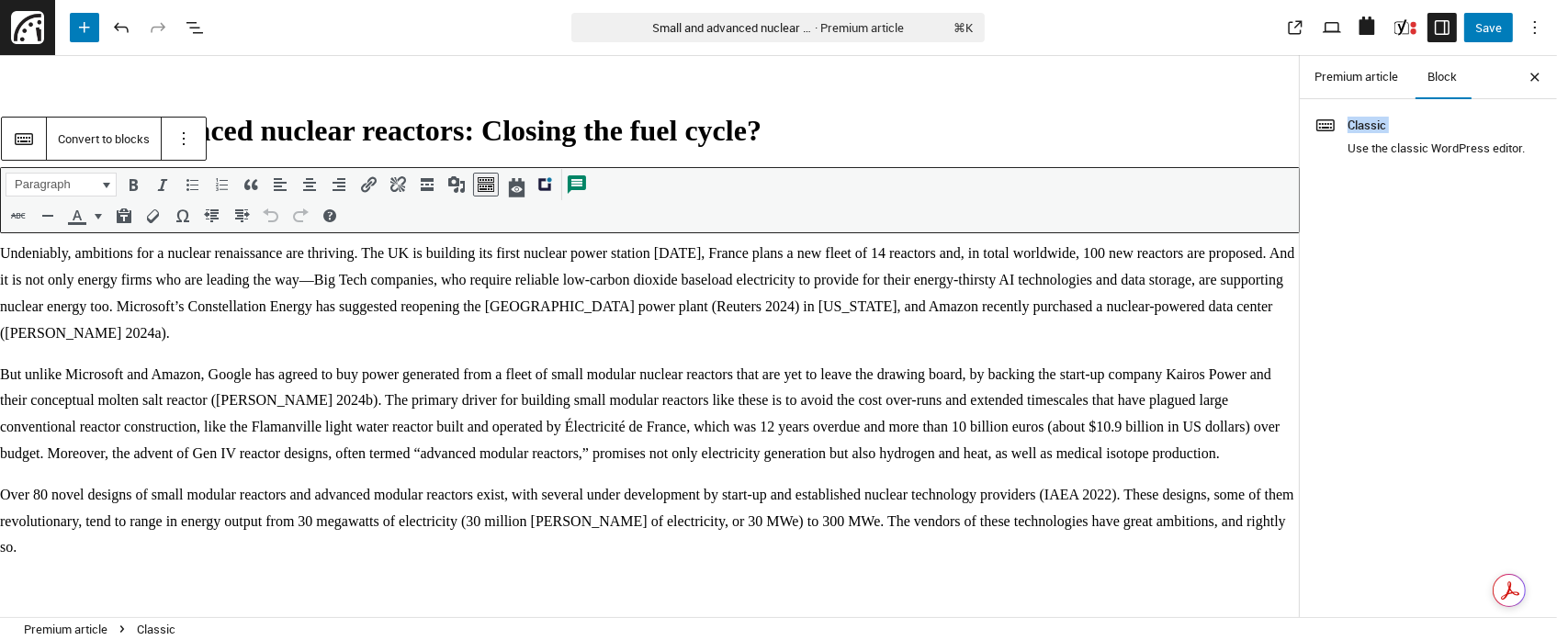
click at [1326, 120] on icon "Editor settings" at bounding box center [1326, 125] width 22 height 22
click at [1326, 128] on icon "Editor settings" at bounding box center [1326, 125] width 18 height 12
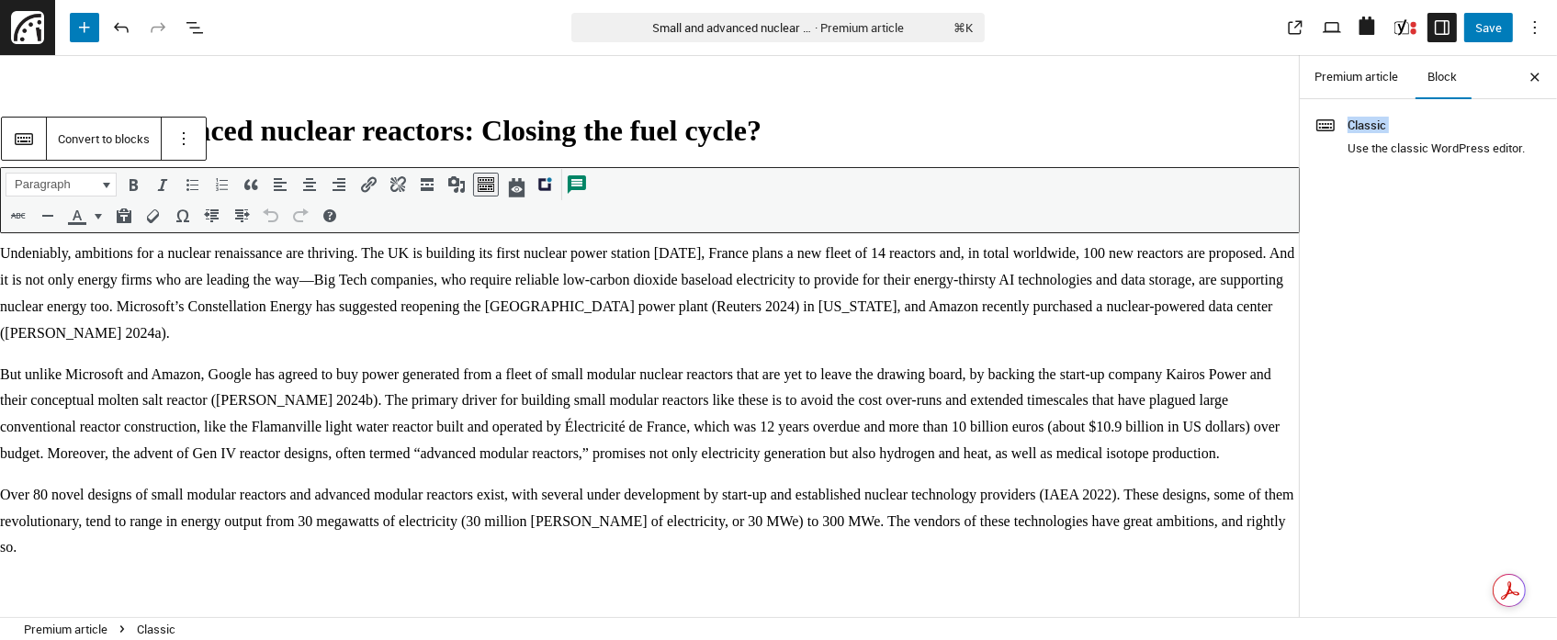
click at [1358, 82] on span "Premium article" at bounding box center [1357, 77] width 84 height 15
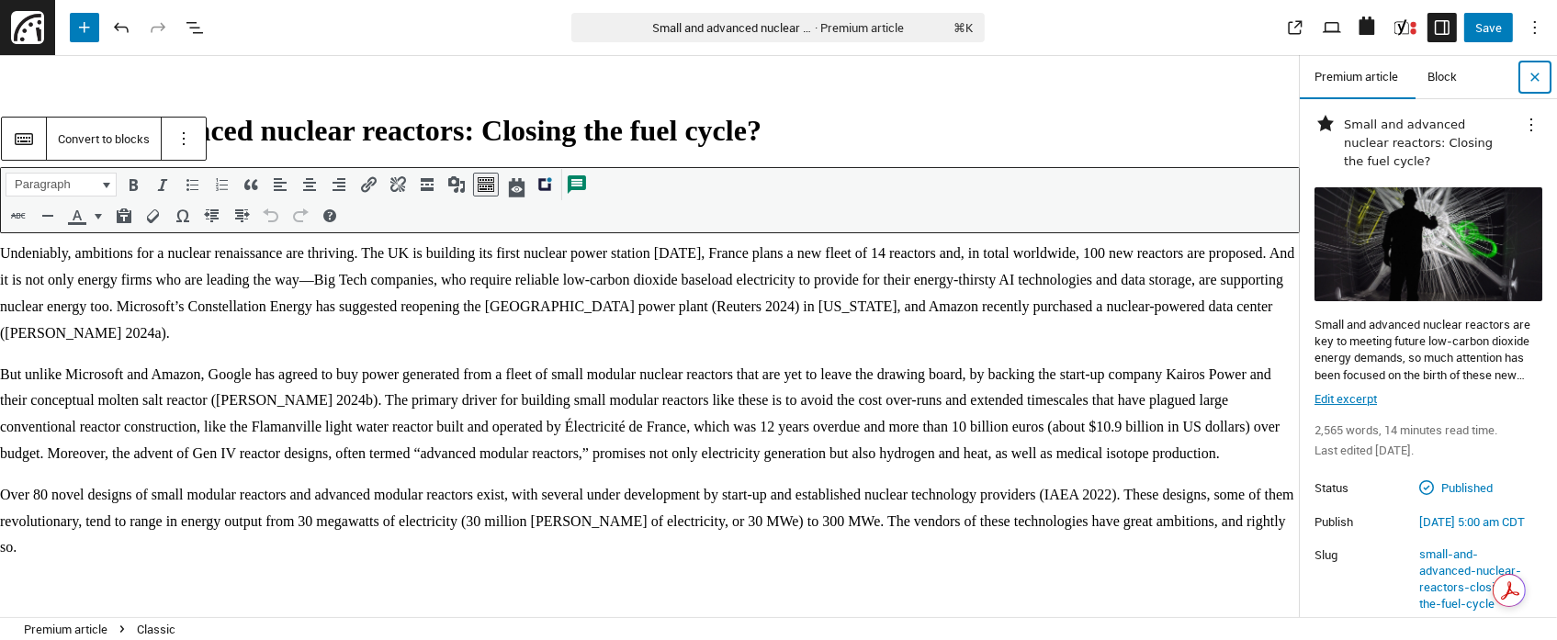
click at [1540, 72] on icon "Close Settings" at bounding box center [1535, 77] width 22 height 22
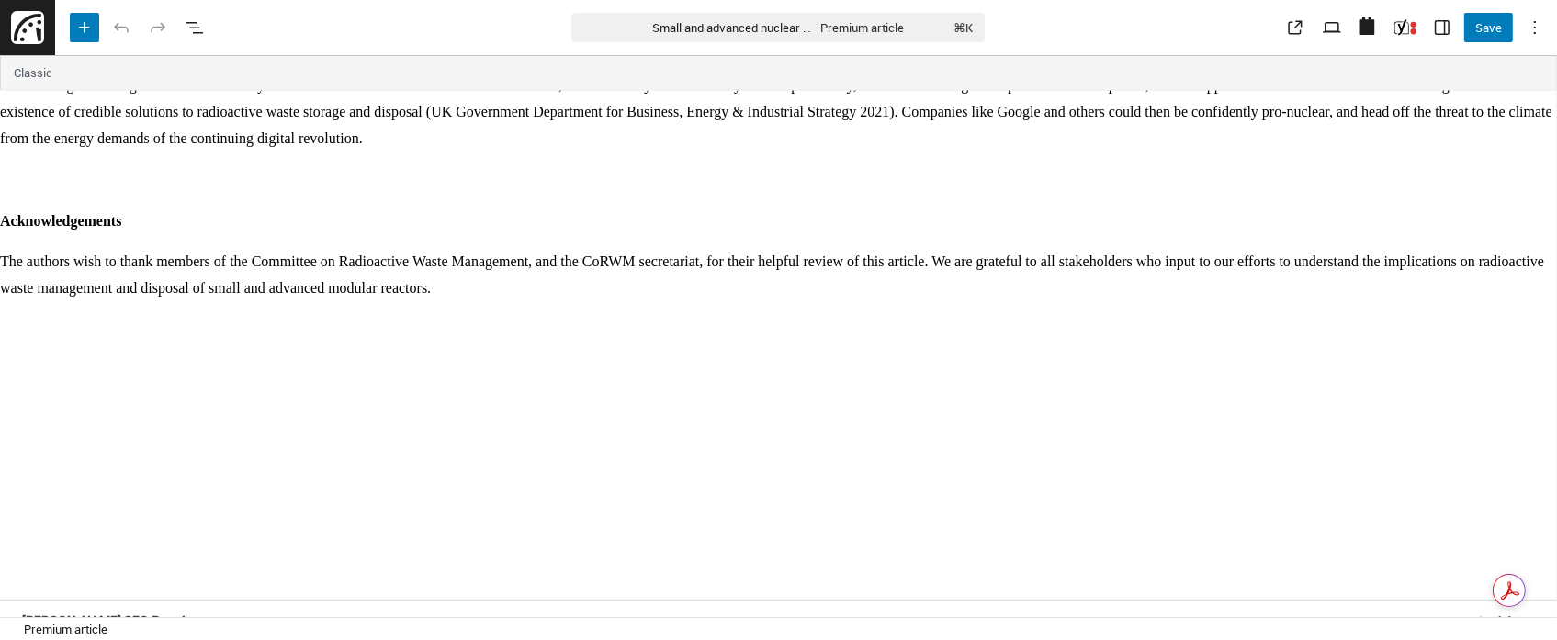
scroll to position [3206, 0]
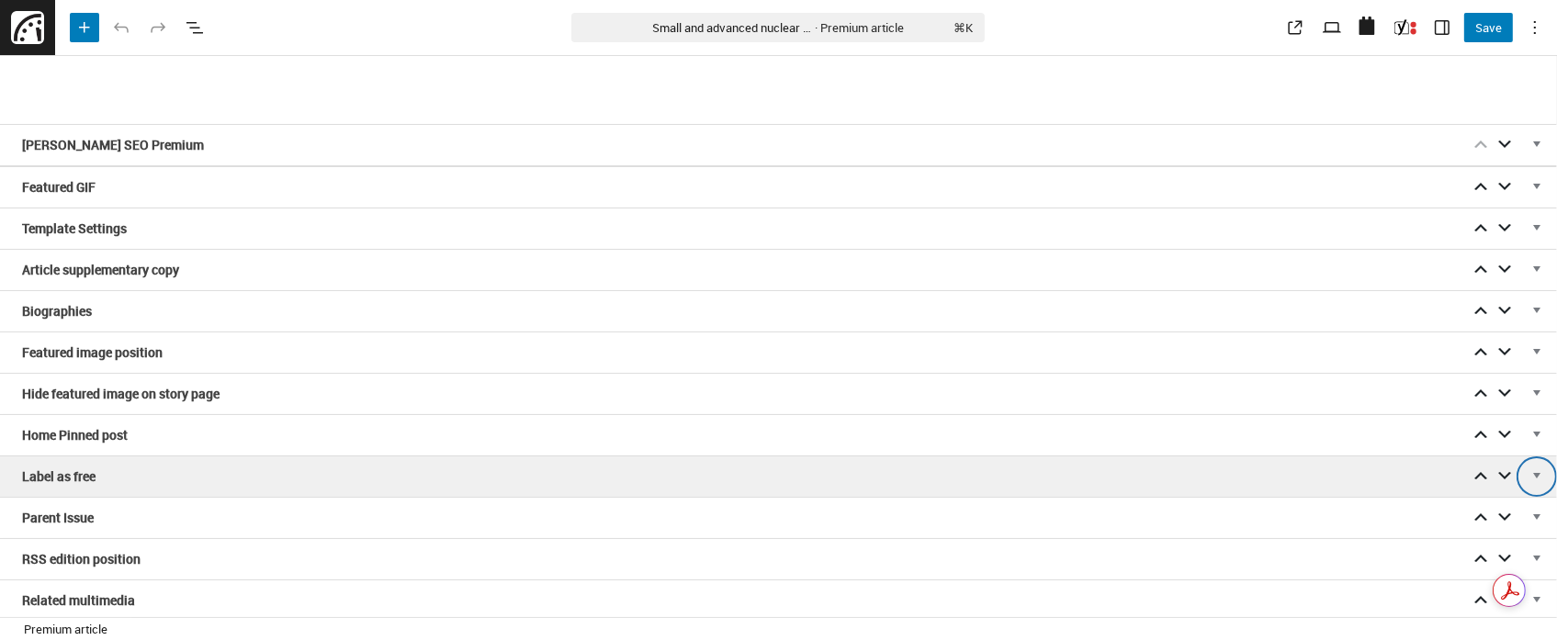
click at [1533, 476] on span "Editor content" at bounding box center [1537, 479] width 18 height 17
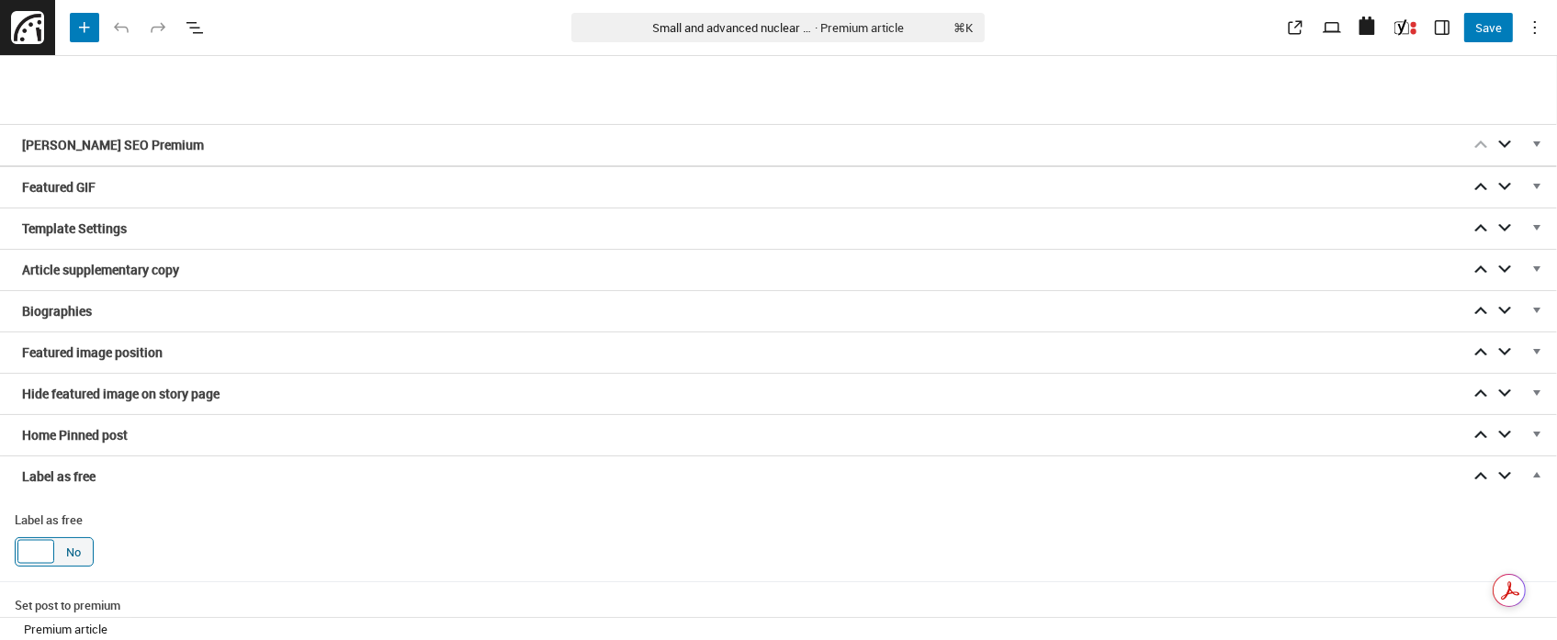
click at [32, 542] on div "Editor content" at bounding box center [35, 552] width 37 height 24
click at [29, 543] on input "Yes No" at bounding box center [22, 550] width 15 height 15
checkbox input "true"
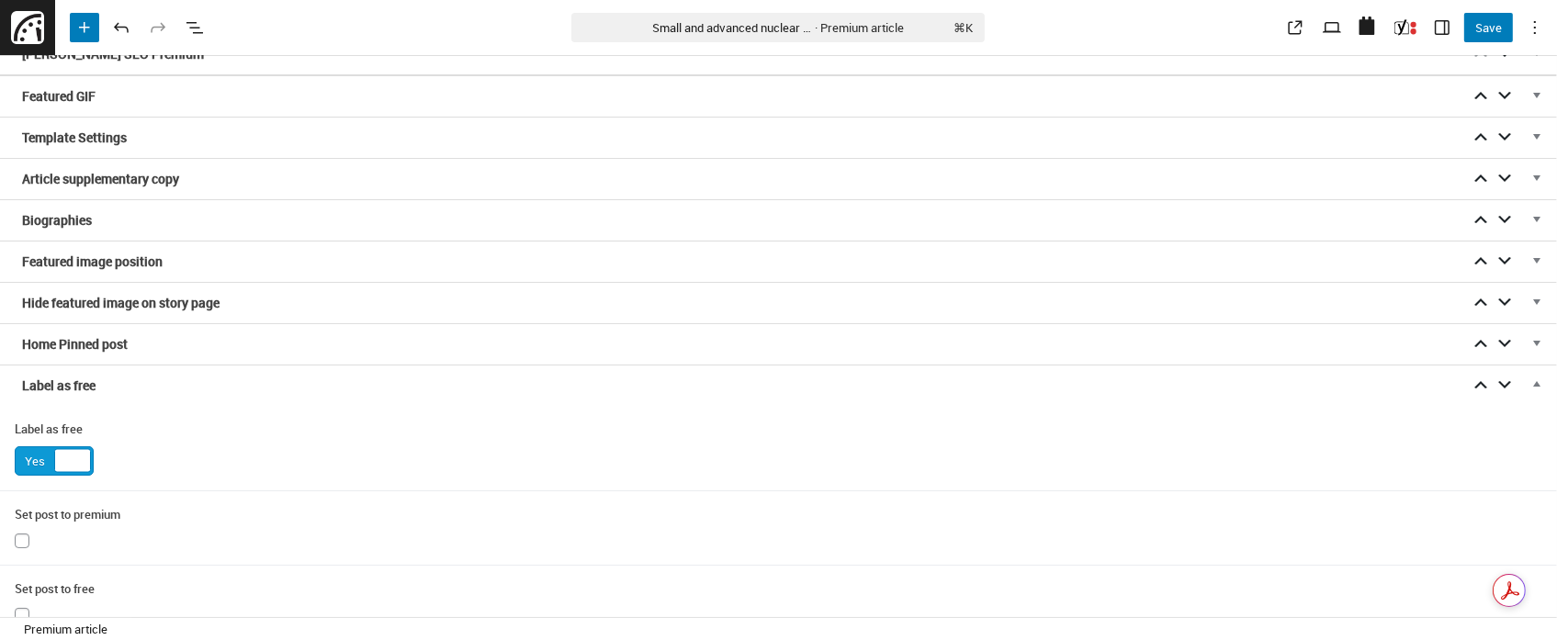
scroll to position [3438, 0]
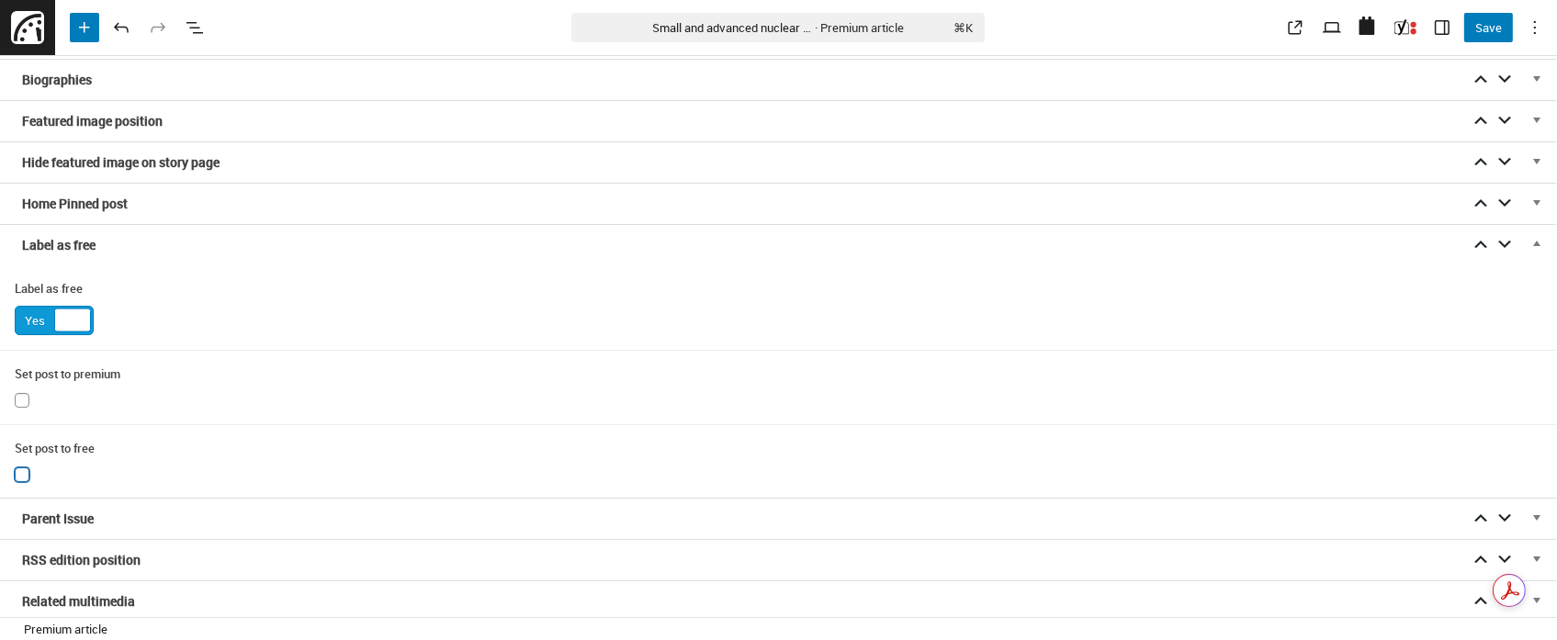
click at [18, 468] on input "Editor content" at bounding box center [22, 475] width 15 height 15
checkbox input "true"
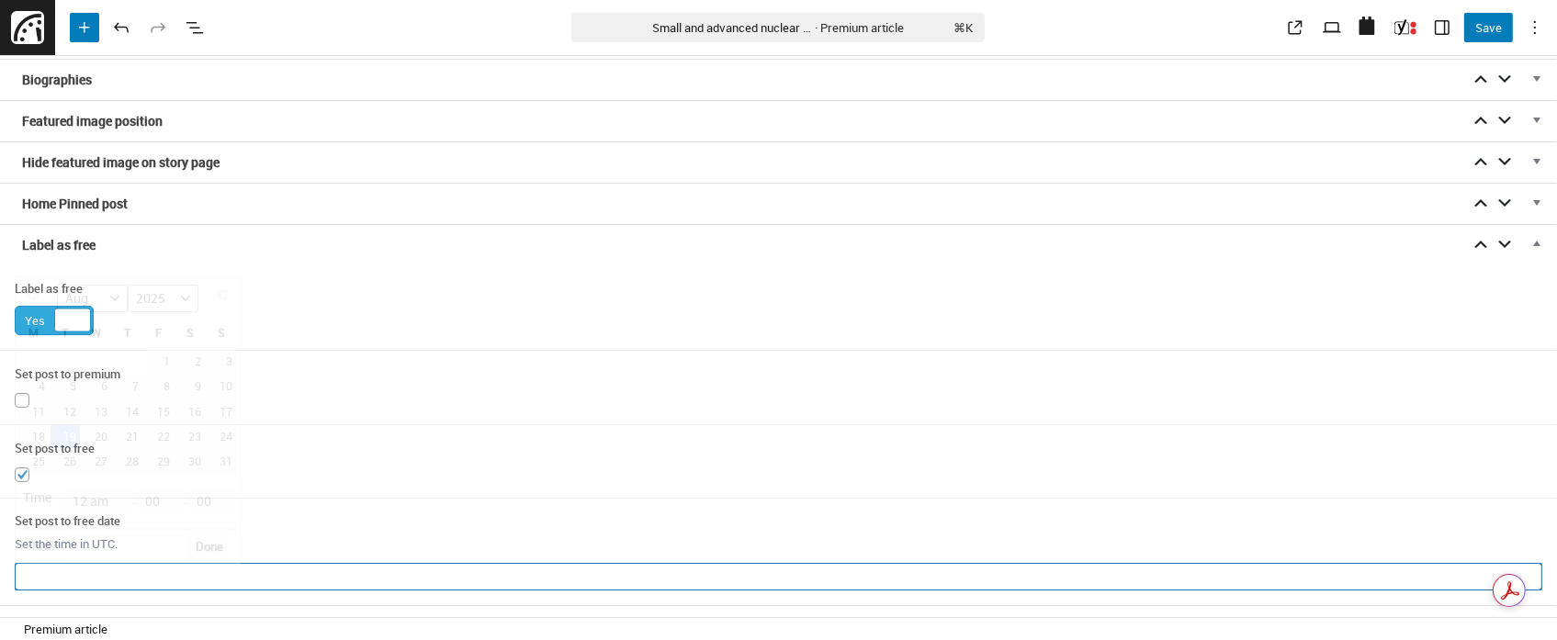
click at [30, 574] on input "Editor content" at bounding box center [779, 577] width 1528 height 28
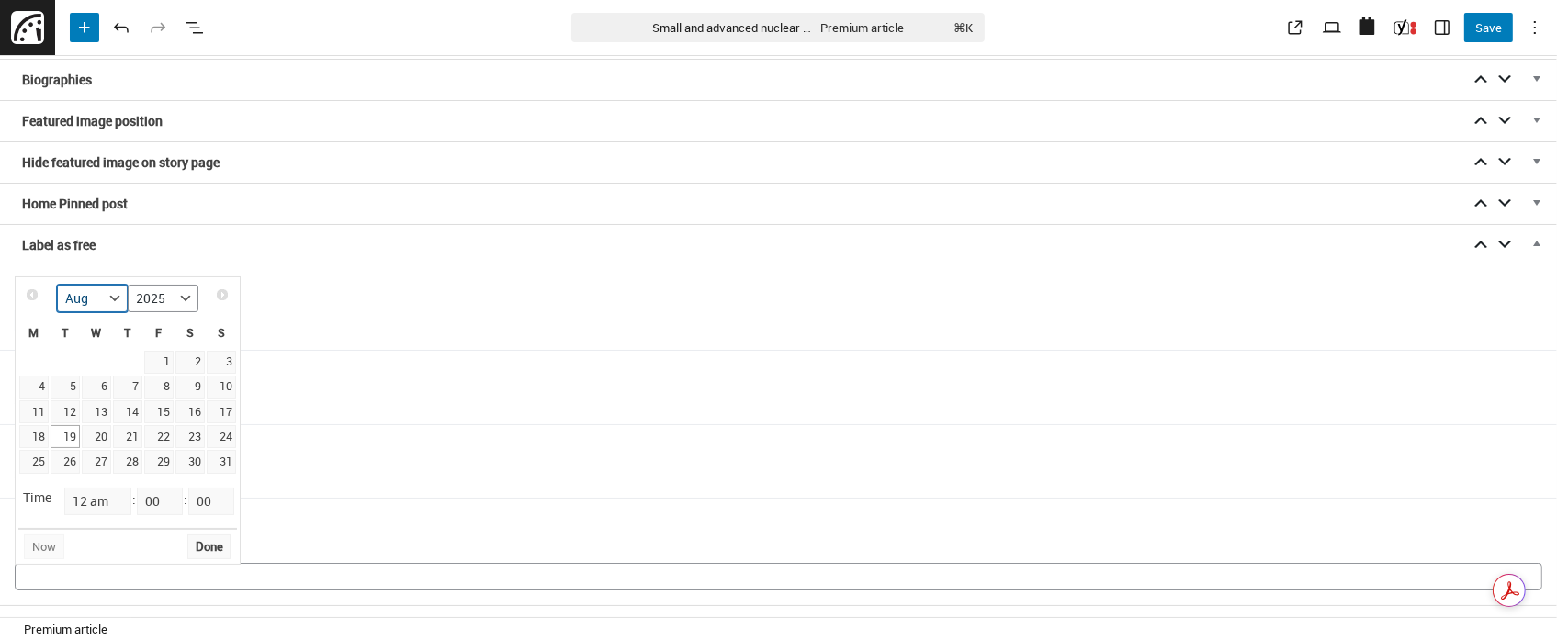
click at [117, 295] on select "Jan Feb Mar Apr May Jun [DATE] Aug Sep Oct Nov Dec" at bounding box center [92, 299] width 71 height 28
click at [101, 460] on link "31" at bounding box center [96, 461] width 29 height 23
type input "[DATE] 12:00 am"
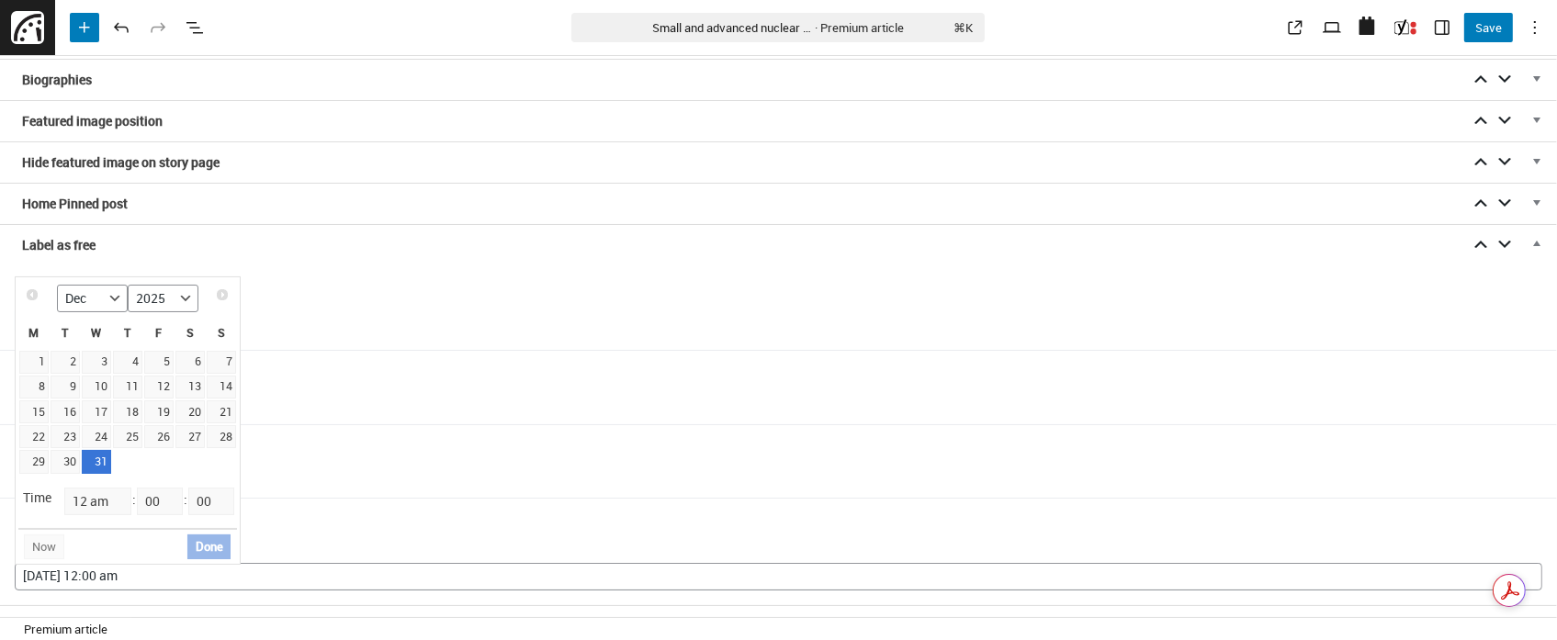
click at [212, 547] on button "Done" at bounding box center [209, 547] width 44 height 24
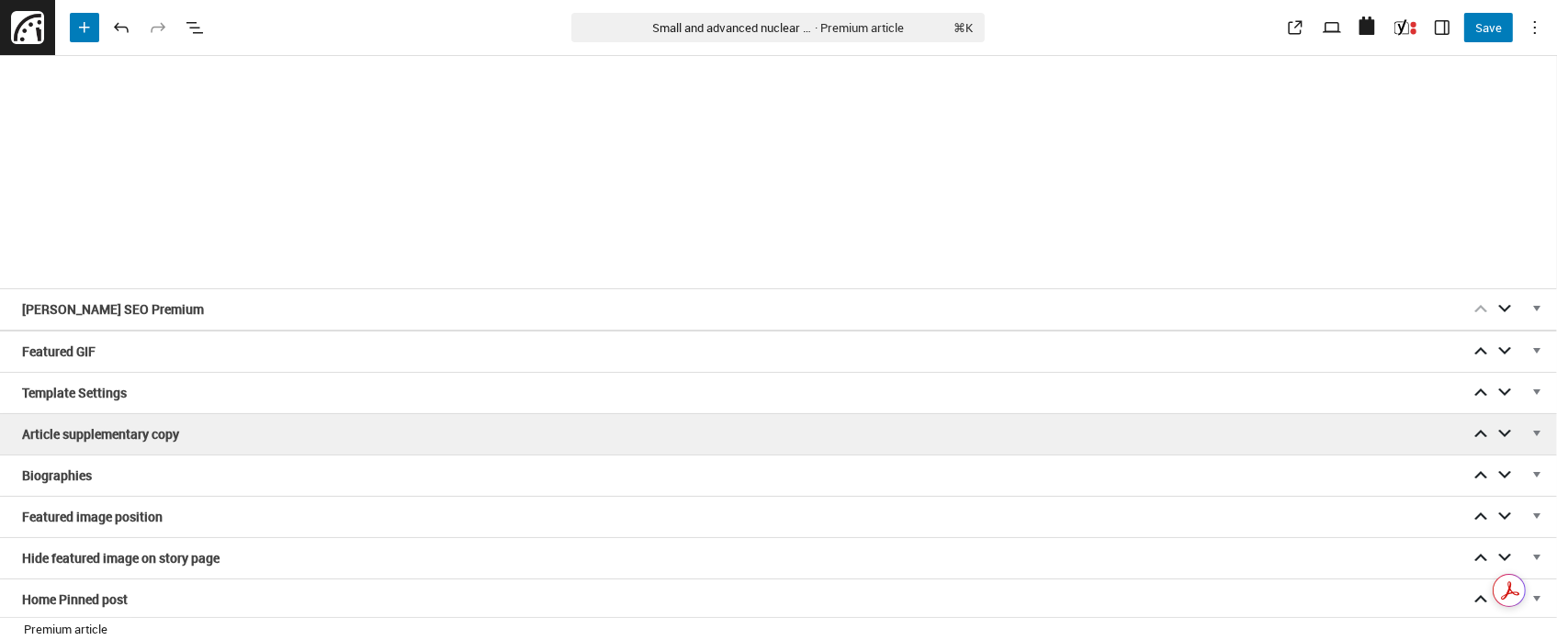
scroll to position [3038, 0]
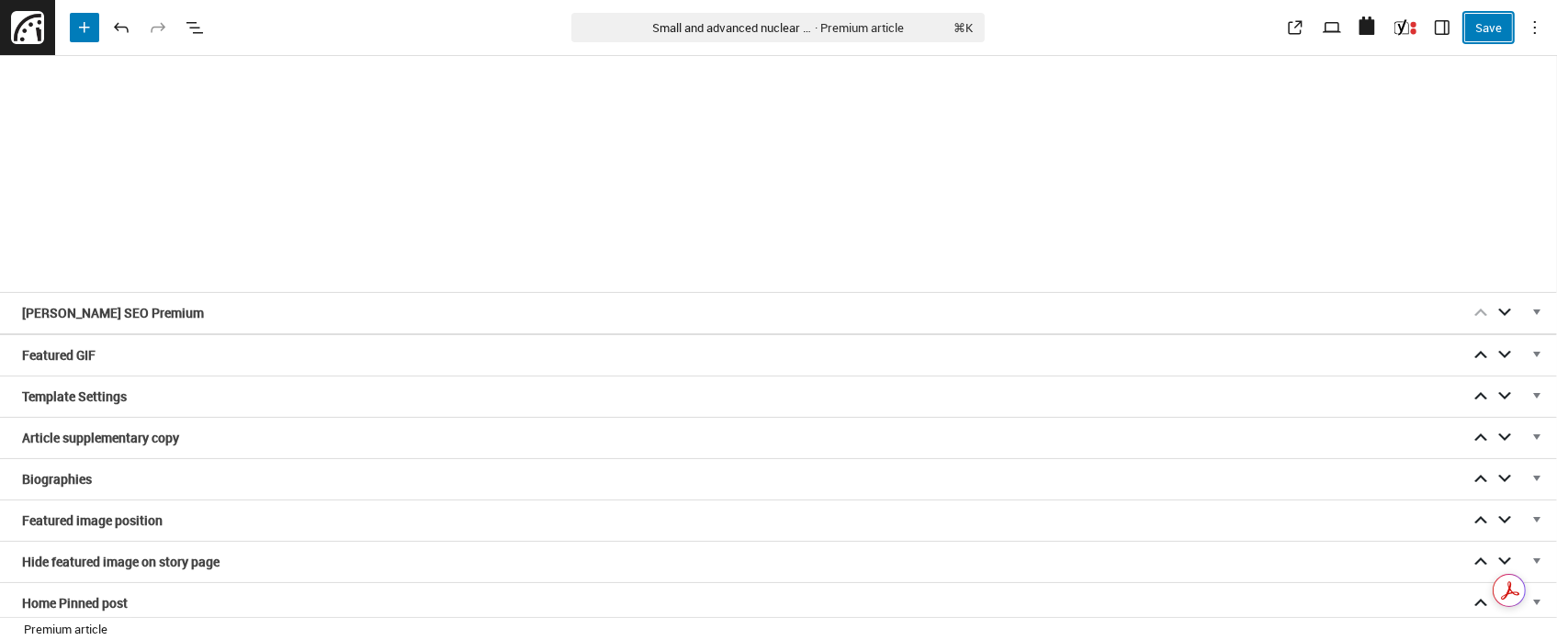
drag, startPoint x: 1492, startPoint y: 28, endPoint x: 1409, endPoint y: 73, distance: 94.6
click at [1492, 28] on button "Save" at bounding box center [1488, 27] width 49 height 29
